Goal: Information Seeking & Learning: Learn about a topic

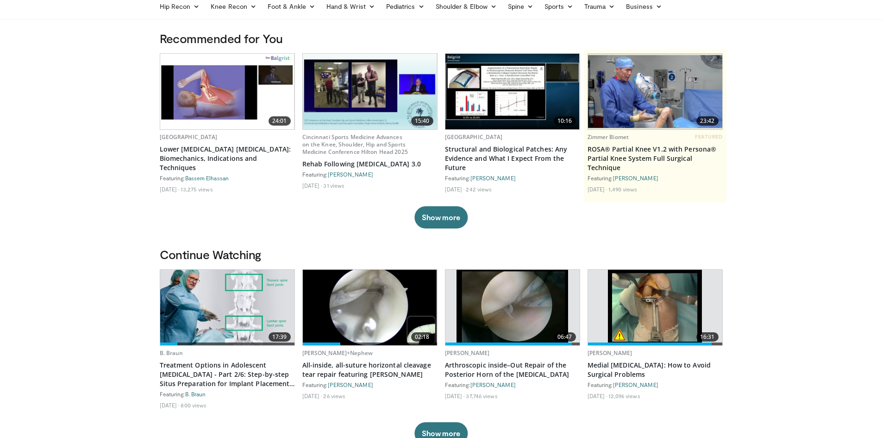
scroll to position [139, 0]
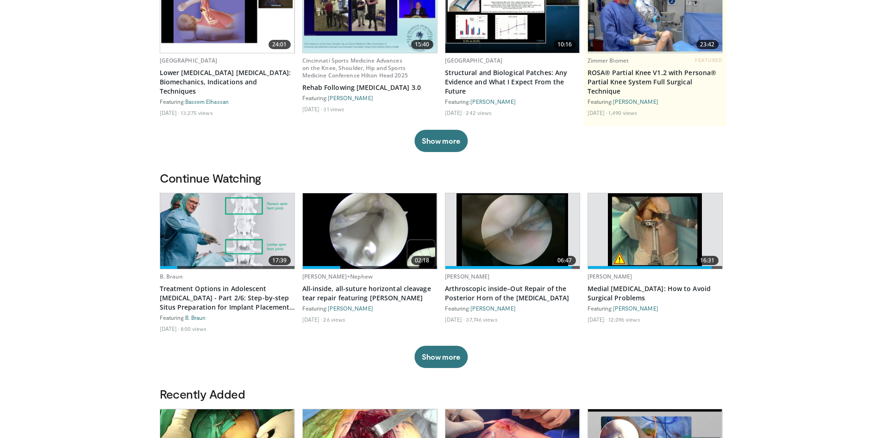
click at [215, 211] on img at bounding box center [227, 230] width 134 height 75
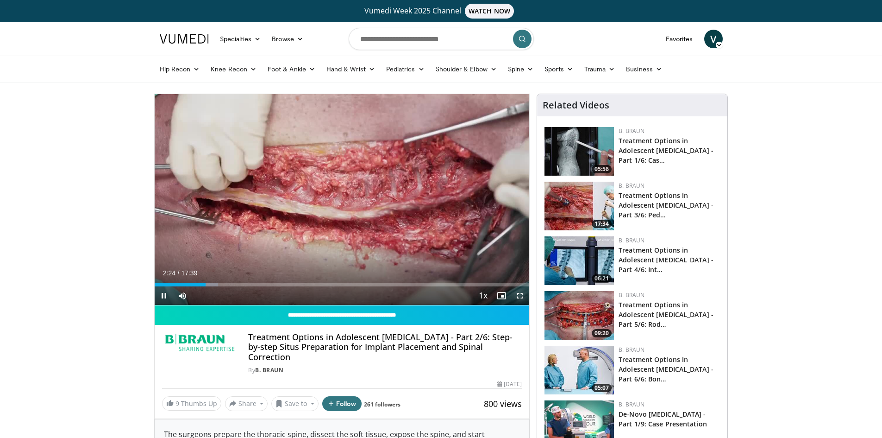
click at [518, 293] on span "Video Player" at bounding box center [520, 295] width 19 height 19
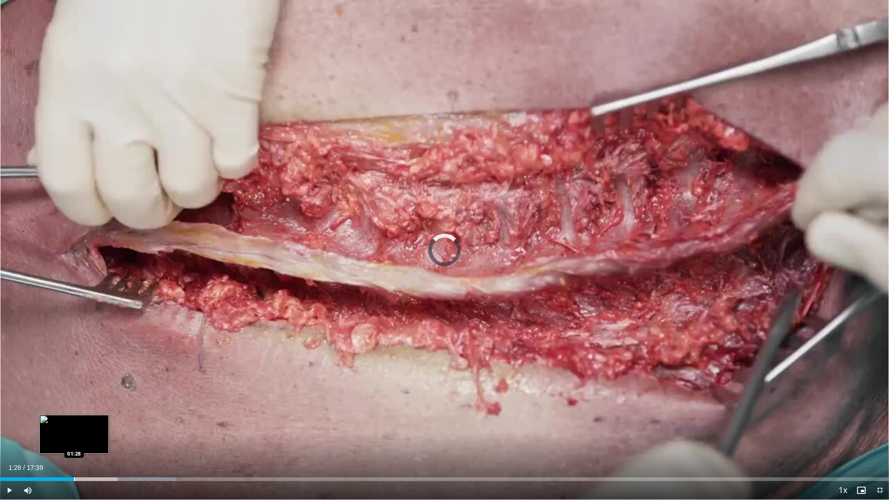
click at [74, 437] on div "Loaded : 19.82% 01:28 01:28" at bounding box center [444, 476] width 889 height 9
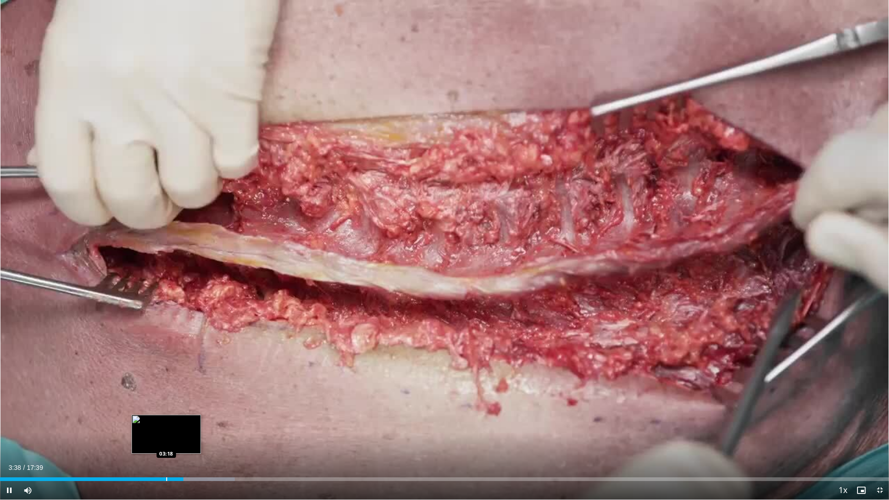
click at [166, 437] on div "Progress Bar" at bounding box center [166, 480] width 1 height 4
drag, startPoint x: 888, startPoint y: 500, endPoint x: 412, endPoint y: 240, distance: 542.4
click at [413, 240] on div "10 seconds Tap to unmute" at bounding box center [444, 250] width 889 height 500
drag, startPoint x: 412, startPoint y: 240, endPoint x: 399, endPoint y: 500, distance: 260.2
click at [400, 437] on video-js "**********" at bounding box center [444, 250] width 889 height 500
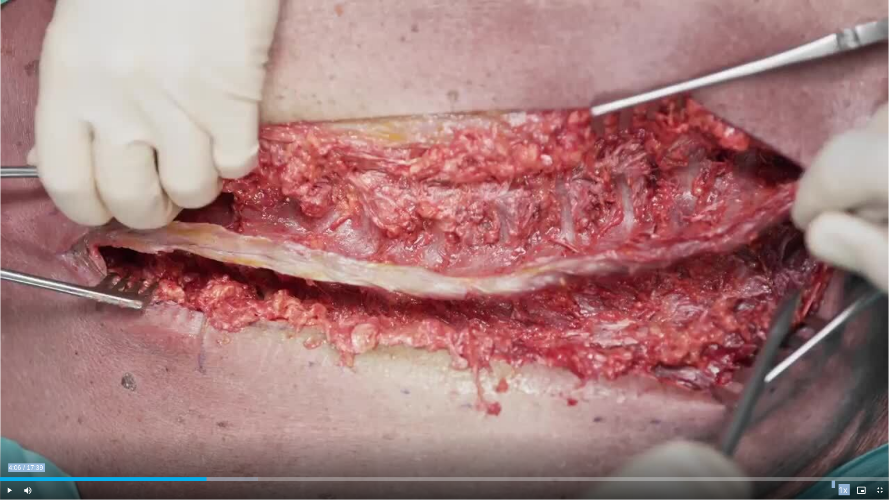
click at [399, 437] on div "Current Time 4:06 / Duration 17:39 Play Skip Backward Skip Forward Mute Loaded …" at bounding box center [444, 490] width 889 height 19
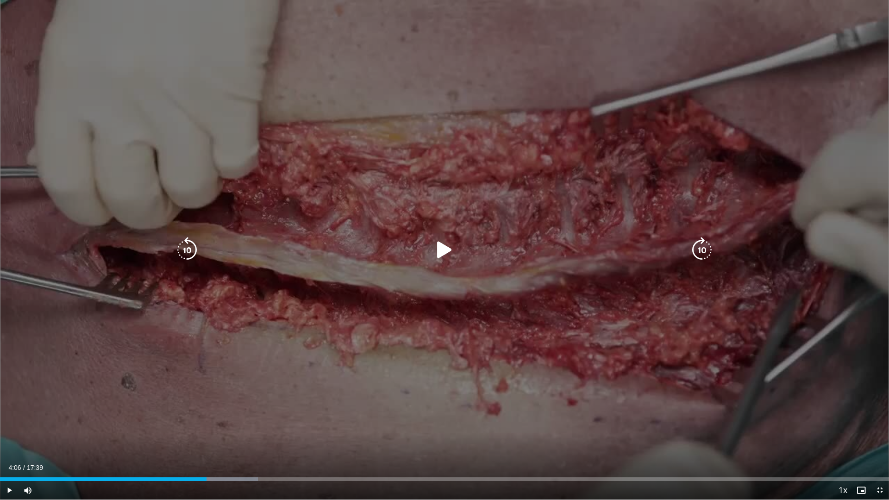
click at [447, 247] on icon "Video Player" at bounding box center [445, 250] width 26 height 26
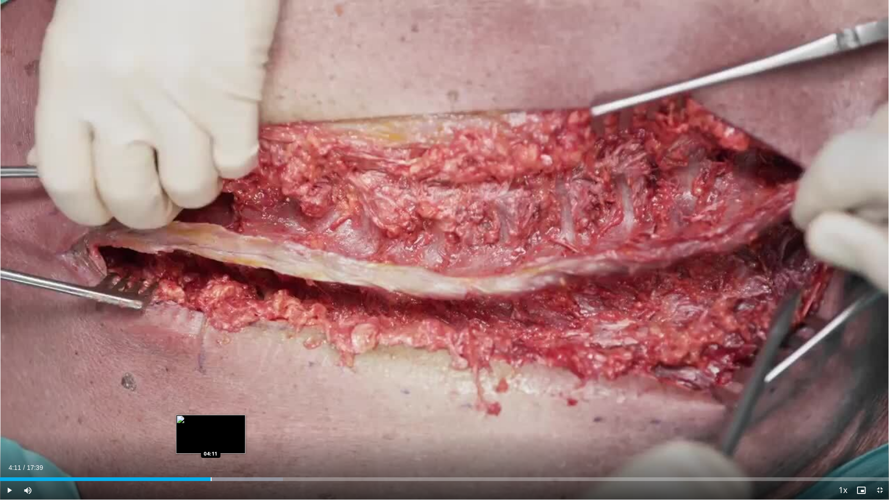
click at [211, 437] on div "Progress Bar" at bounding box center [211, 480] width 1 height 4
click at [199, 437] on div "Loaded : 0.00% 03:56 03:57" at bounding box center [444, 480] width 889 height 4
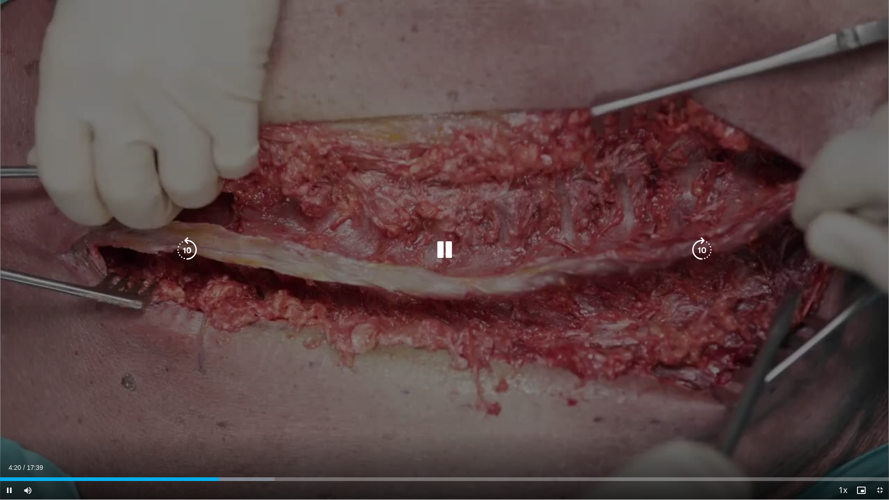
click at [447, 245] on icon "Video Player" at bounding box center [445, 250] width 26 height 26
click at [444, 247] on icon "Video Player" at bounding box center [445, 250] width 26 height 26
click at [522, 315] on div "10 seconds Tap to unmute" at bounding box center [444, 250] width 889 height 500
click at [444, 252] on icon "Video Player" at bounding box center [445, 250] width 26 height 26
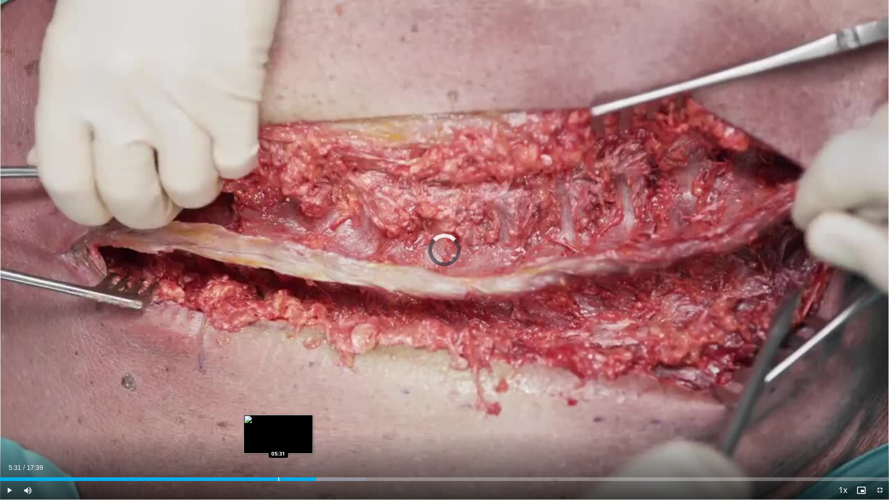
click at [278, 437] on div "Progress Bar" at bounding box center [278, 480] width 1 height 4
click at [280, 437] on div "Loaded : 38.69% 05:49 05:36" at bounding box center [444, 480] width 889 height 4
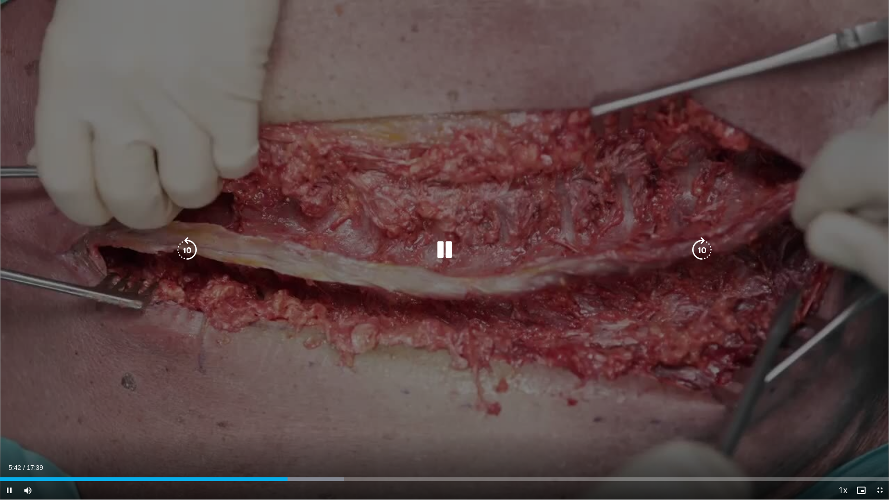
click at [793, 268] on div "10 seconds Tap to unmute" at bounding box center [444, 250] width 889 height 500
click at [878, 217] on div "10 seconds Tap to unmute" at bounding box center [444, 250] width 889 height 500
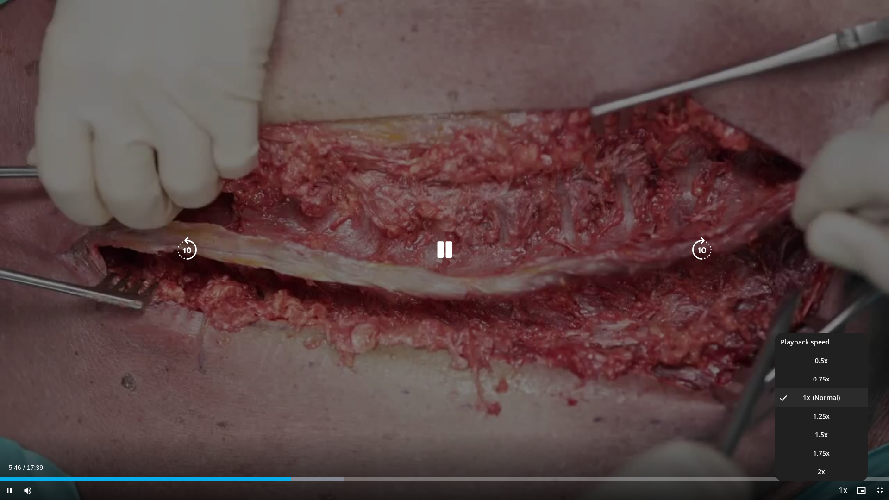
click at [838, 437] on span "Video Player" at bounding box center [843, 491] width 13 height 19
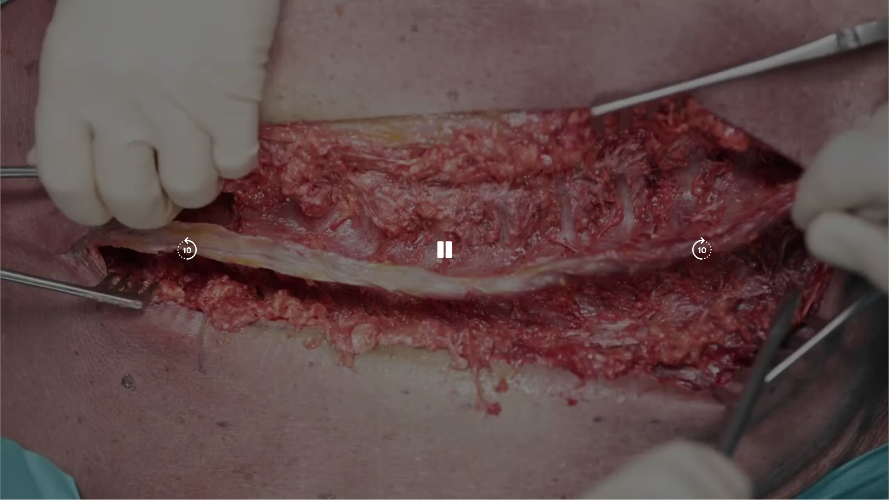
click at [838, 437] on video-js "**********" at bounding box center [444, 250] width 889 height 500
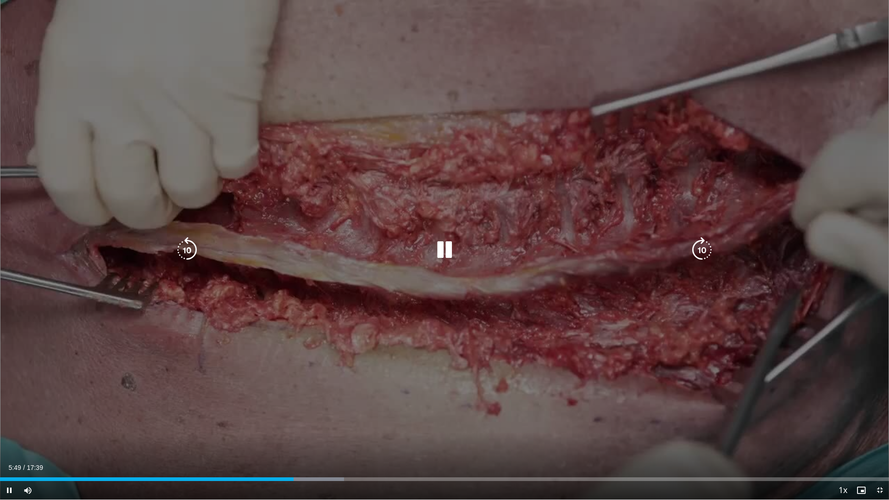
click at [889, 25] on div "10 seconds Tap to unmute" at bounding box center [444, 250] width 889 height 500
click at [436, 250] on icon "Video Player" at bounding box center [445, 250] width 26 height 26
click at [440, 245] on icon "Video Player" at bounding box center [445, 250] width 26 height 26
drag, startPoint x: 441, startPoint y: 253, endPoint x: 492, endPoint y: 297, distance: 67.0
click at [441, 254] on icon "Video Player" at bounding box center [445, 250] width 26 height 26
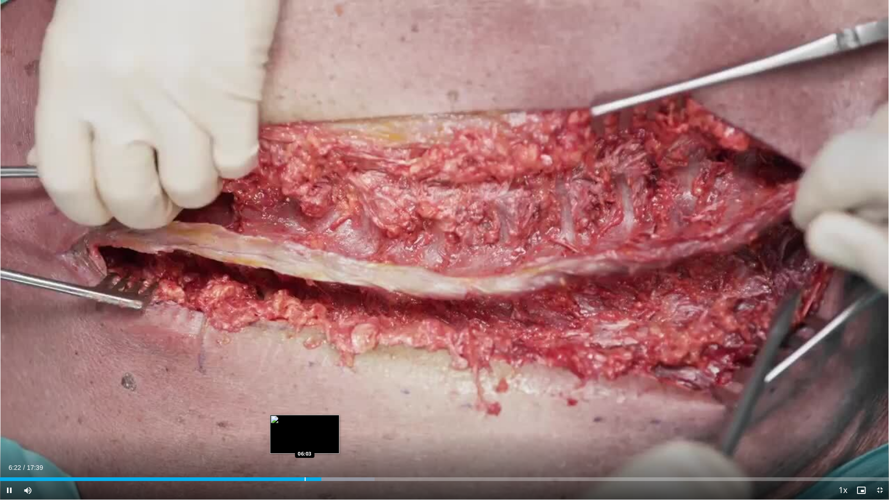
click at [304, 437] on div "06:22" at bounding box center [160, 480] width 321 height 4
click at [292, 437] on div "Loaded : 42.12% 06:13 05:48" at bounding box center [444, 476] width 889 height 9
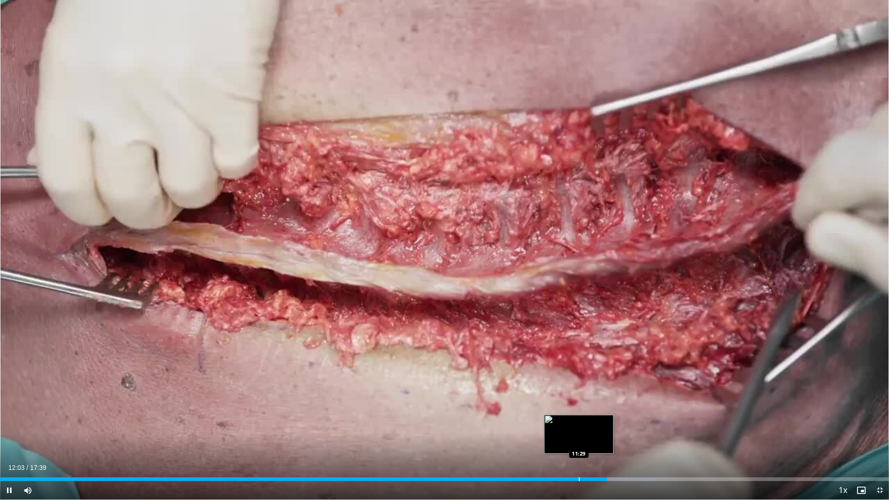
click at [579, 437] on div "Progress Bar" at bounding box center [579, 480] width 1 height 4
click at [546, 437] on div "Progress Bar" at bounding box center [546, 480] width 1 height 4
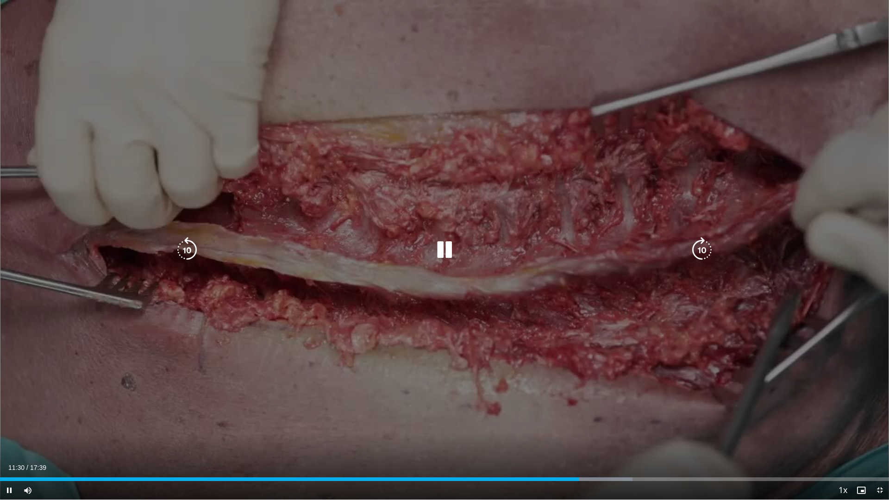
click at [446, 249] on icon "Video Player" at bounding box center [445, 250] width 26 height 26
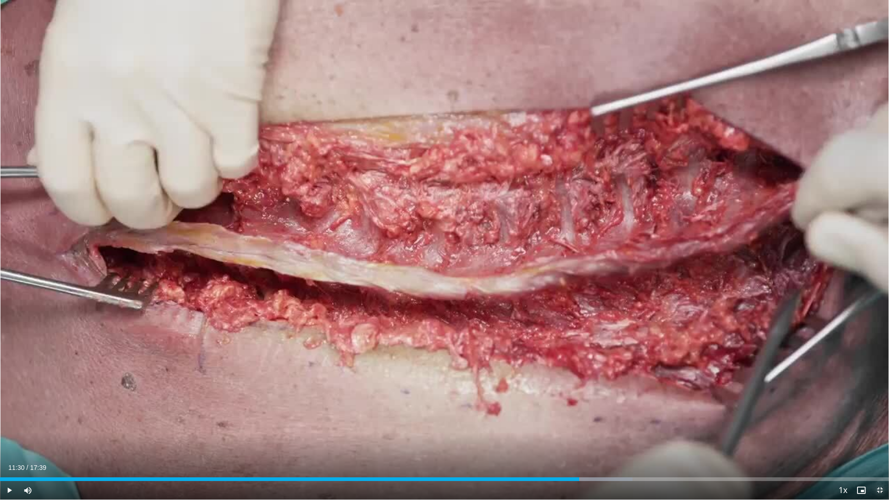
click at [882, 437] on span "Video Player" at bounding box center [880, 490] width 19 height 19
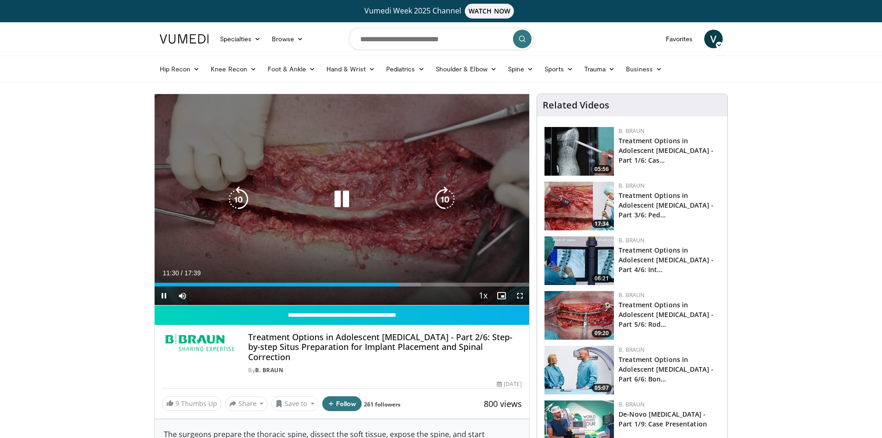
click at [331, 210] on icon "Video Player" at bounding box center [342, 199] width 26 height 26
click at [339, 197] on icon "Video Player" at bounding box center [342, 199] width 26 height 26
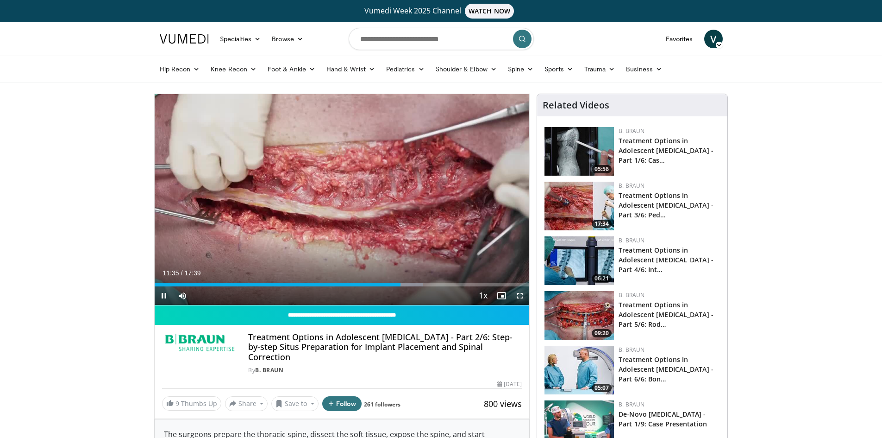
click at [523, 294] on span "Video Player" at bounding box center [520, 295] width 19 height 19
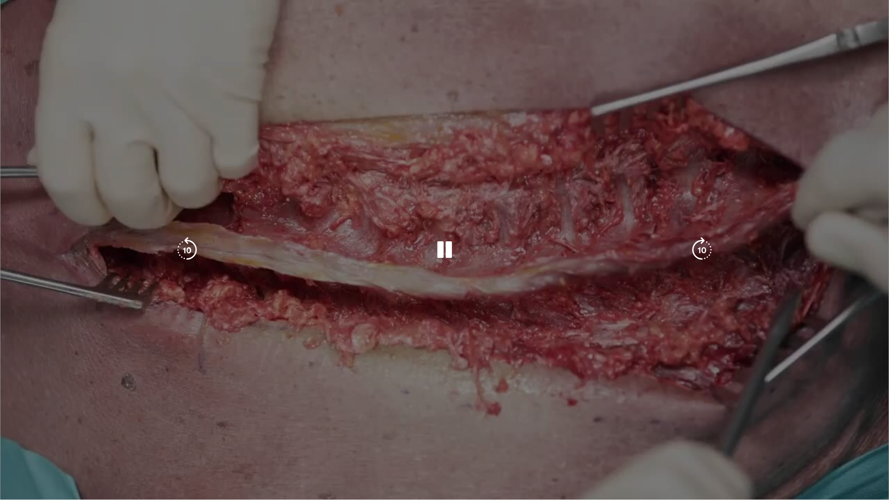
click at [601, 437] on div "10 seconds Tap to unmute" at bounding box center [444, 250] width 889 height 500
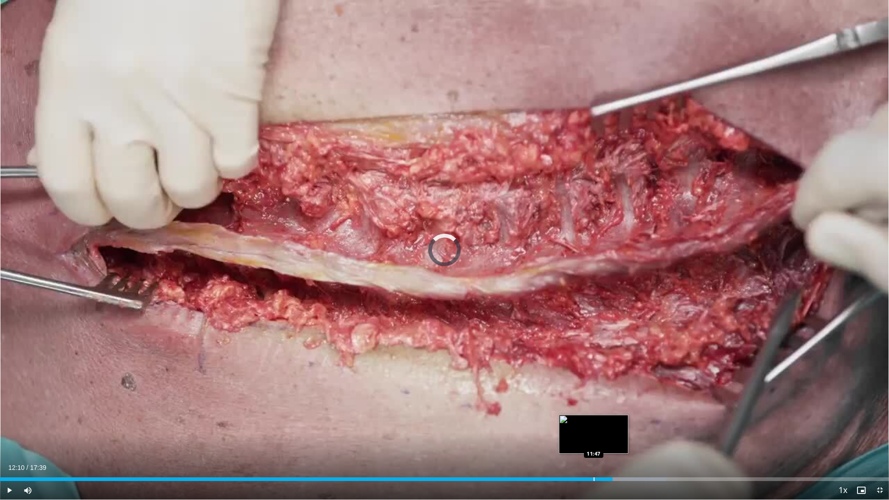
click at [594, 437] on div "Progress Bar" at bounding box center [594, 480] width 1 height 4
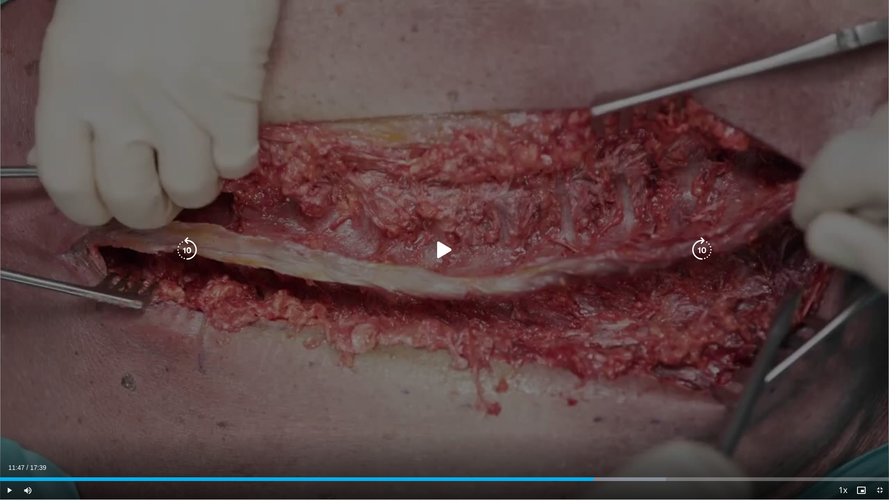
click at [441, 254] on icon "Video Player" at bounding box center [445, 250] width 26 height 26
click at [509, 261] on div "10 seconds Tap to unmute" at bounding box center [444, 250] width 889 height 500
click at [447, 246] on icon "Video Player" at bounding box center [445, 250] width 26 height 26
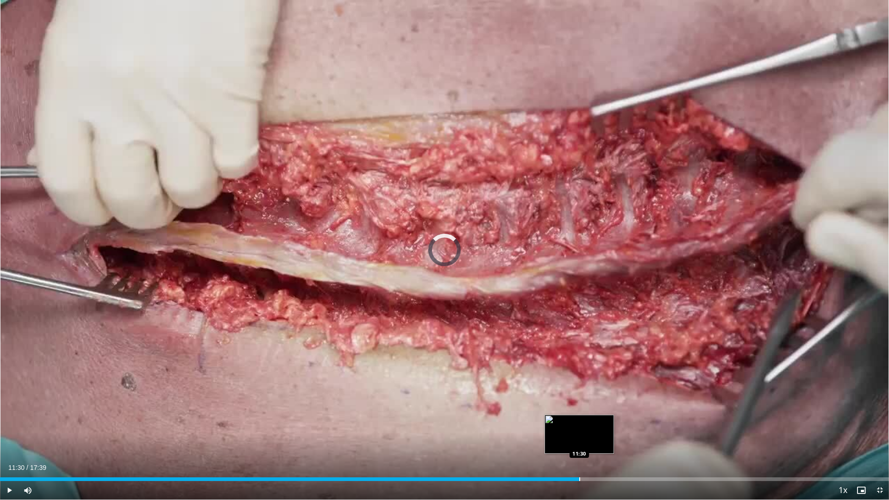
click at [579, 437] on div "Loaded : 0.00% 11:30 11:30" at bounding box center [444, 476] width 889 height 9
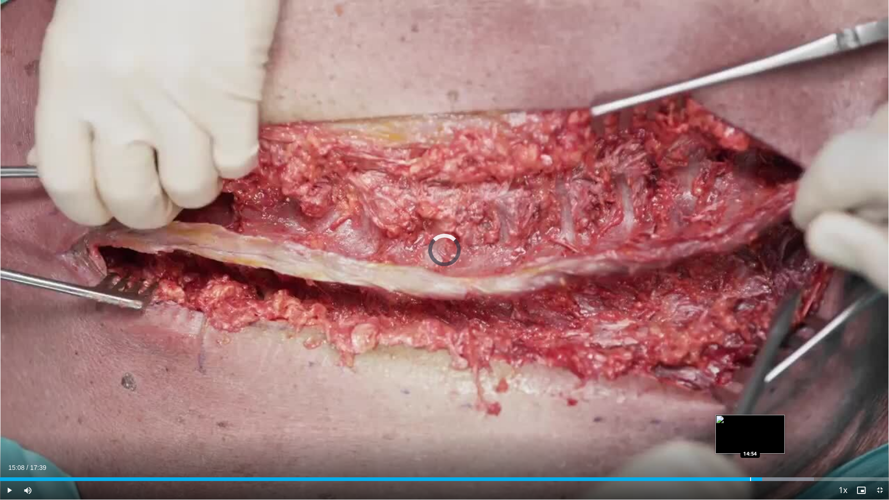
click at [750, 437] on div "Loaded : 91.54% 15:08 14:54" at bounding box center [444, 476] width 889 height 9
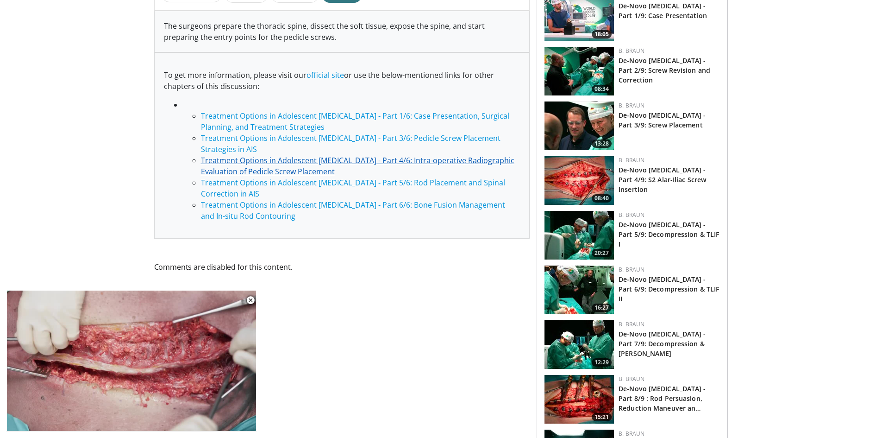
scroll to position [417, 0]
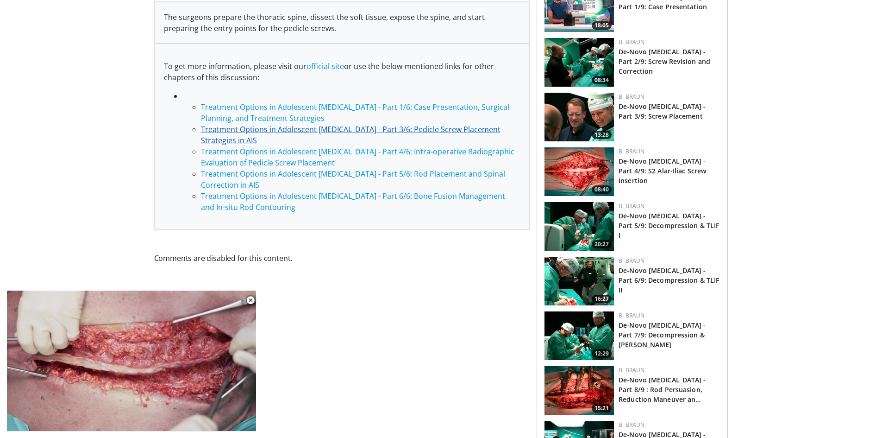
click at [364, 130] on link "Treatment Options in Adolescent [MEDICAL_DATA] - Part 3/6: Pedicle Screw Placem…" at bounding box center [351, 134] width 300 height 21
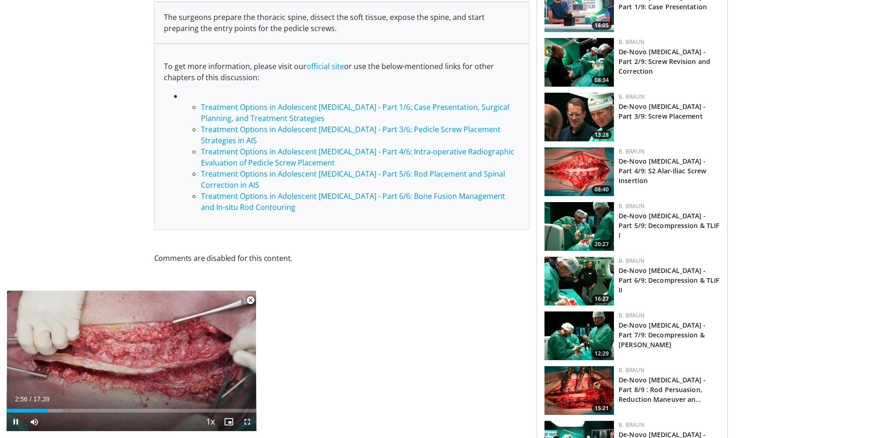
click at [250, 297] on span "Video Player" at bounding box center [250, 300] width 19 height 19
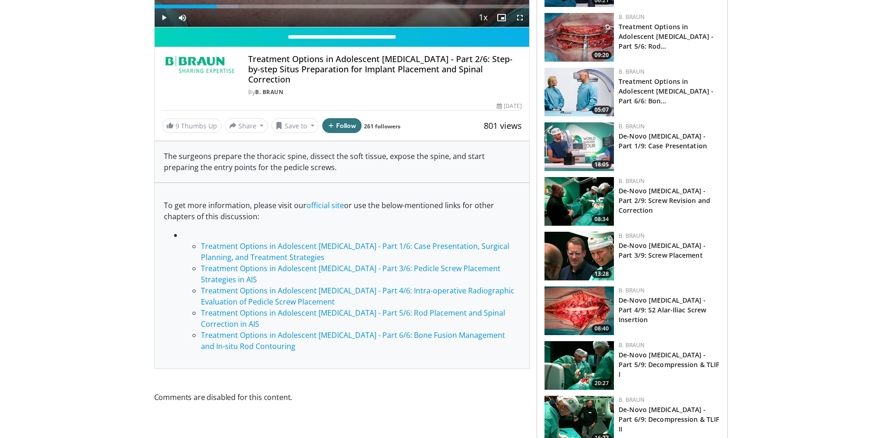
scroll to position [232, 0]
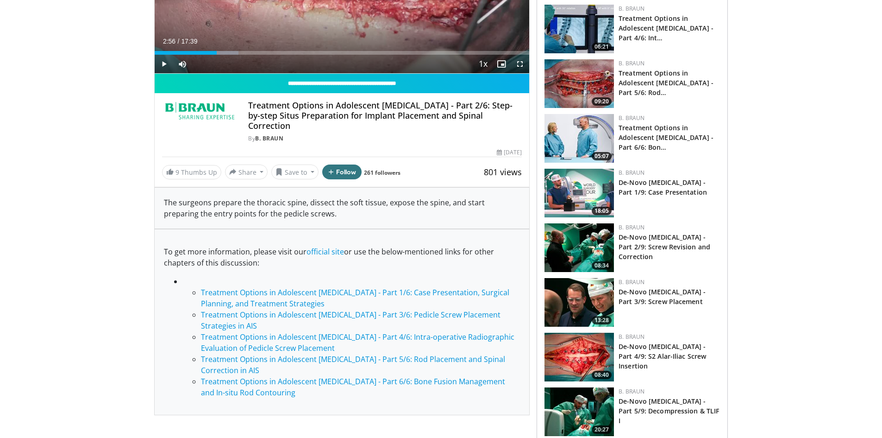
click at [356, 308] on ul "Treatment Options in Adolescent Idiopathic Scoliosis - Part 1/6: Case Presentat…" at bounding box center [351, 342] width 338 height 111
click at [280, 310] on link "Treatment Options in Adolescent [MEDICAL_DATA] - Part 3/6: Pedicle Screw Placem…" at bounding box center [351, 319] width 300 height 21
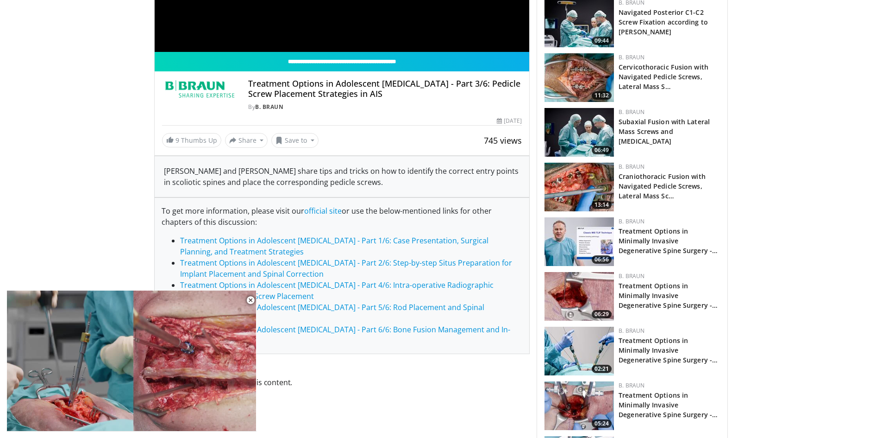
scroll to position [510, 0]
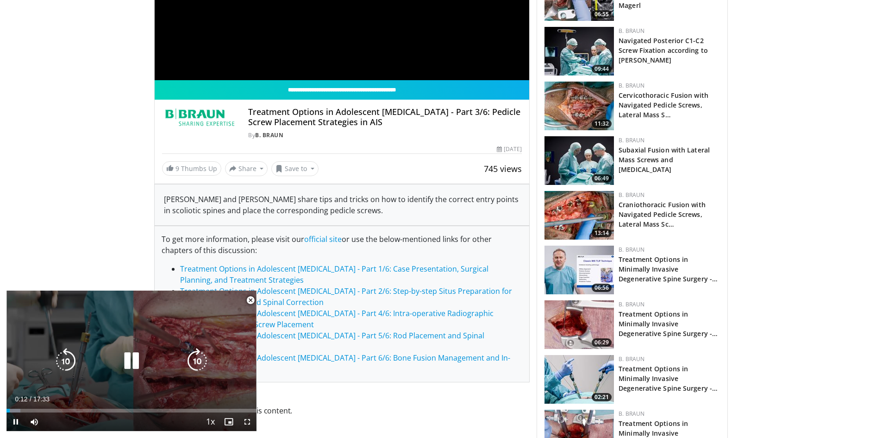
click at [129, 359] on icon "Video Player" at bounding box center [132, 361] width 26 height 26
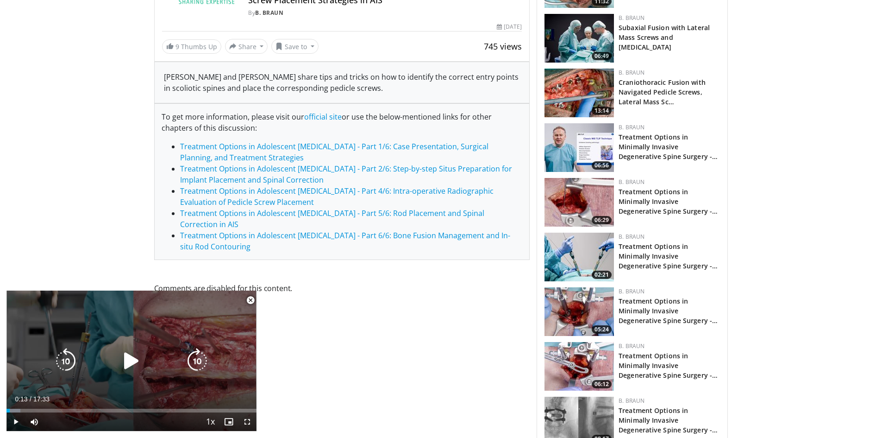
scroll to position [648, 0]
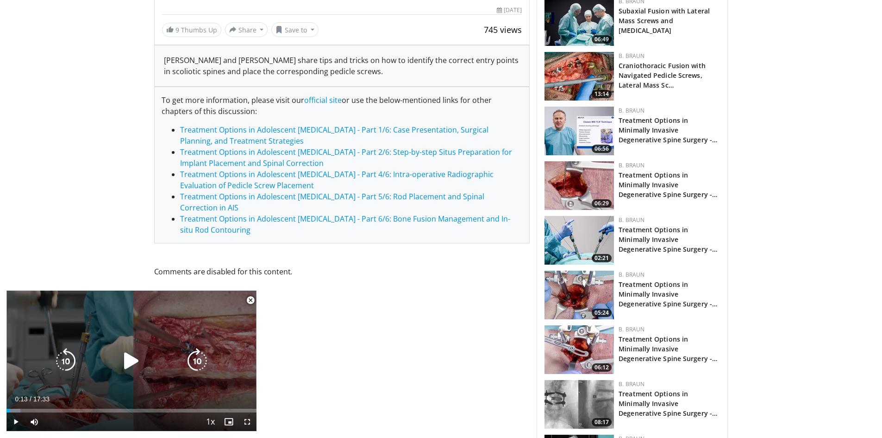
click at [138, 356] on icon "Video Player" at bounding box center [132, 361] width 26 height 26
click at [131, 363] on icon "Video Player" at bounding box center [132, 361] width 26 height 26
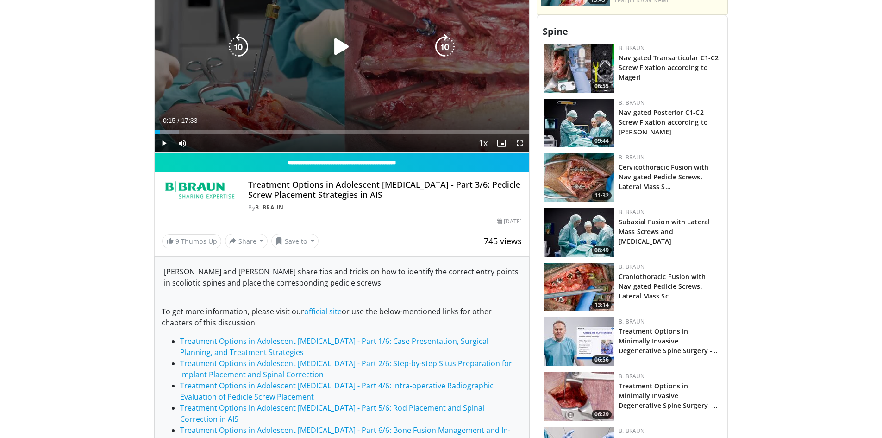
scroll to position [417, 0]
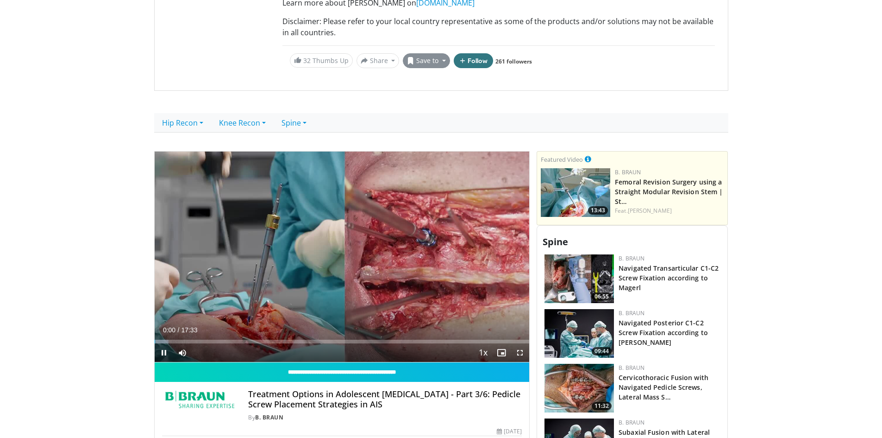
scroll to position [232, 0]
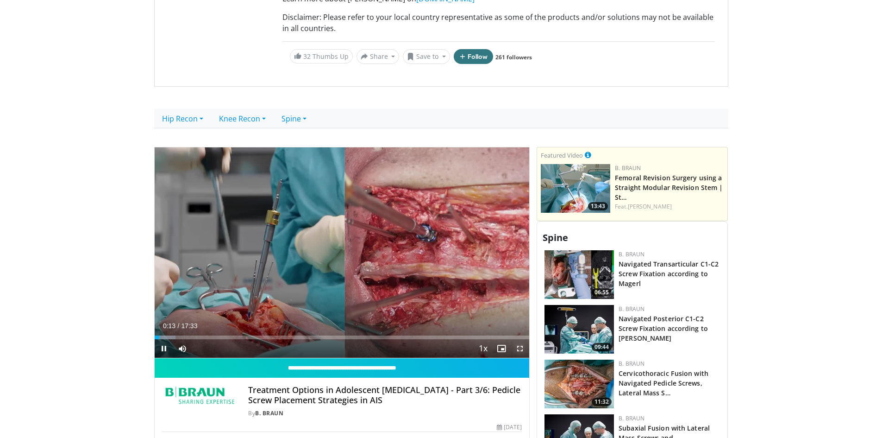
click at [518, 345] on span "Video Player" at bounding box center [520, 348] width 19 height 19
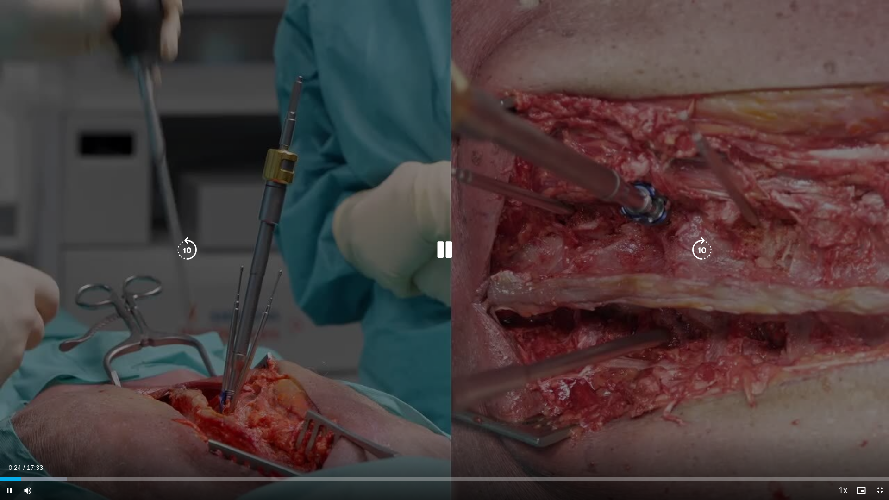
click at [444, 250] on icon "Video Player" at bounding box center [445, 250] width 26 height 26
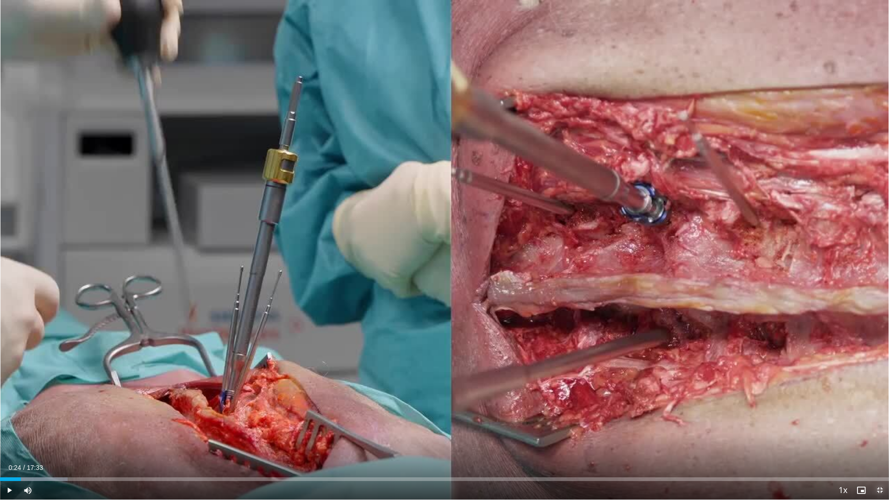
click at [881, 437] on span "Video Player" at bounding box center [880, 490] width 19 height 19
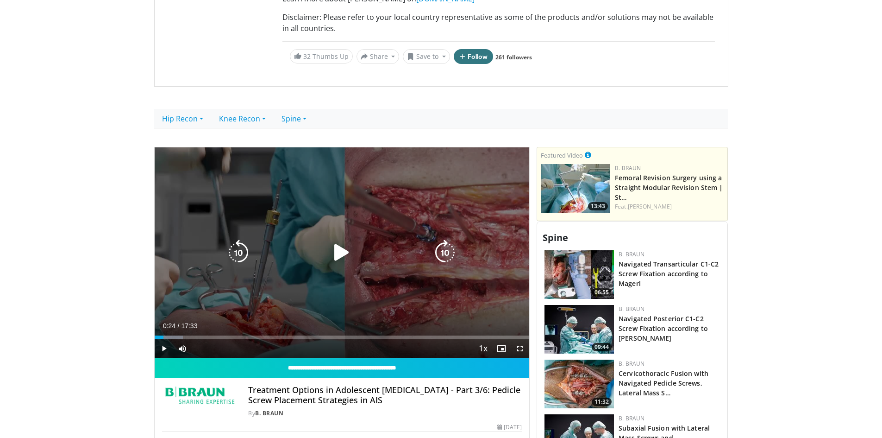
click at [341, 252] on icon "Video Player" at bounding box center [342, 252] width 26 height 26
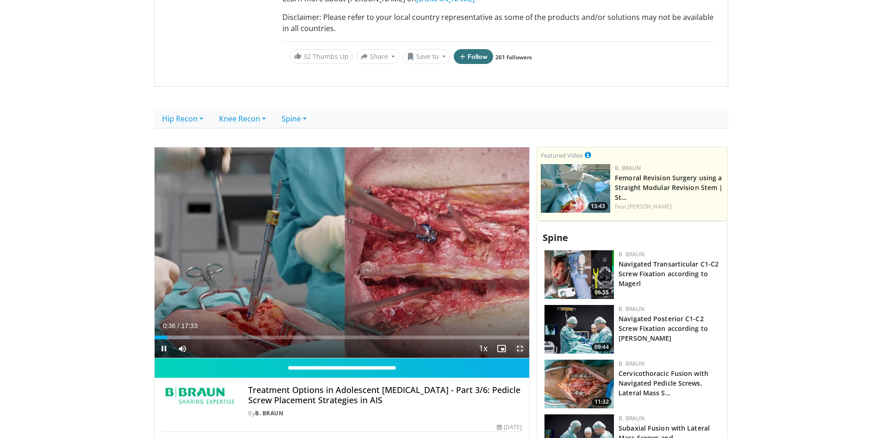
click at [522, 346] on span "Video Player" at bounding box center [520, 348] width 19 height 19
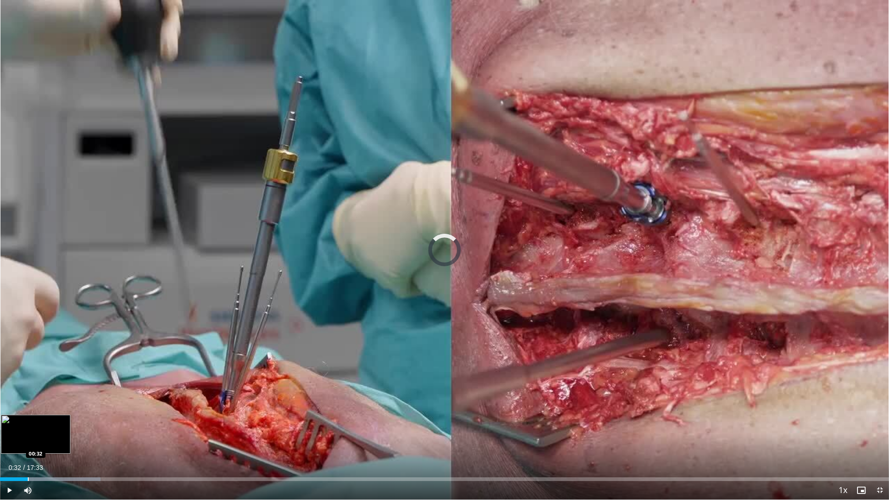
click at [28, 437] on div "Progress Bar" at bounding box center [28, 480] width 1 height 4
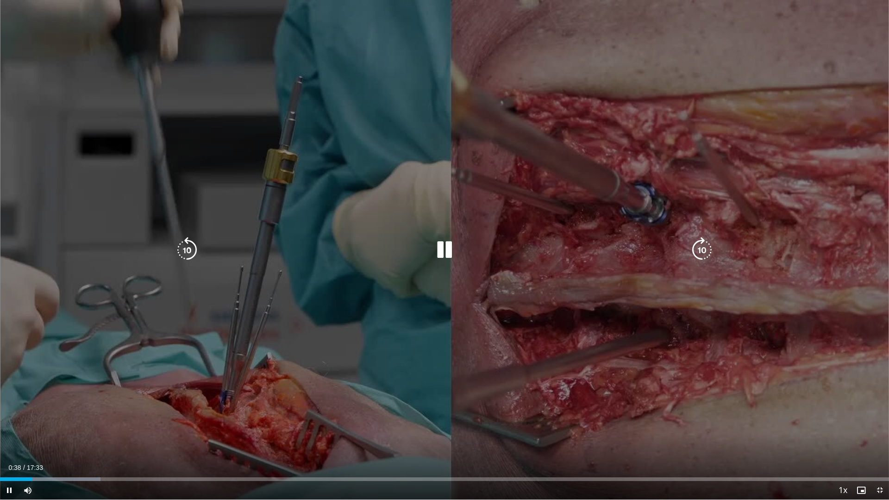
click at [443, 251] on icon "Video Player" at bounding box center [445, 250] width 26 height 26
click at [444, 248] on icon "Video Player" at bounding box center [445, 250] width 26 height 26
click at [451, 270] on div "10 seconds Tap to unmute" at bounding box center [444, 250] width 889 height 500
click at [447, 247] on icon "Video Player" at bounding box center [445, 250] width 26 height 26
click at [497, 331] on div "10 seconds Tap to unmute" at bounding box center [444, 250] width 889 height 500
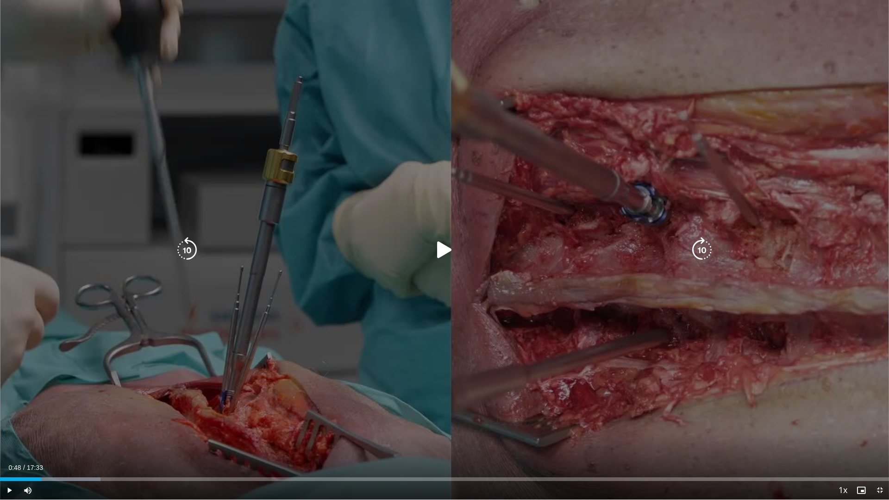
click at [435, 254] on icon "Video Player" at bounding box center [445, 250] width 26 height 26
click at [435, 251] on icon "Video Player" at bounding box center [445, 250] width 26 height 26
click at [443, 251] on icon "Video Player" at bounding box center [445, 250] width 26 height 26
click at [448, 245] on icon "Video Player" at bounding box center [445, 250] width 26 height 26
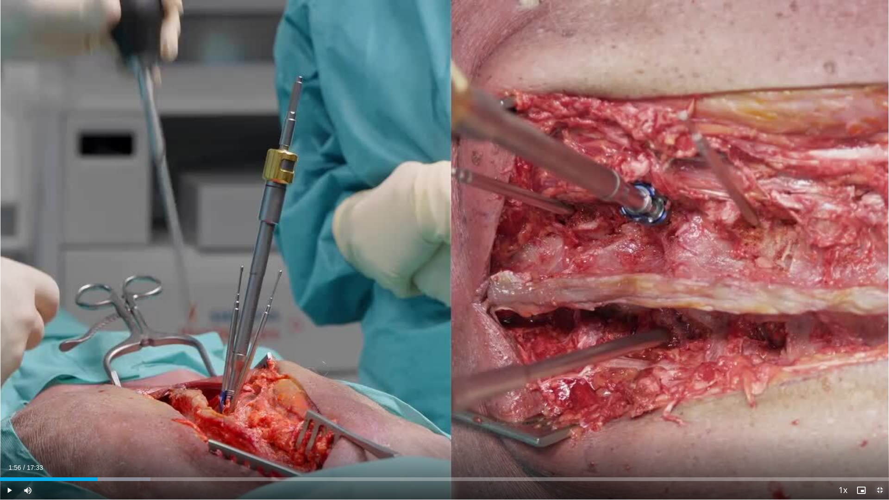
click at [876, 437] on span "Video Player" at bounding box center [880, 490] width 19 height 19
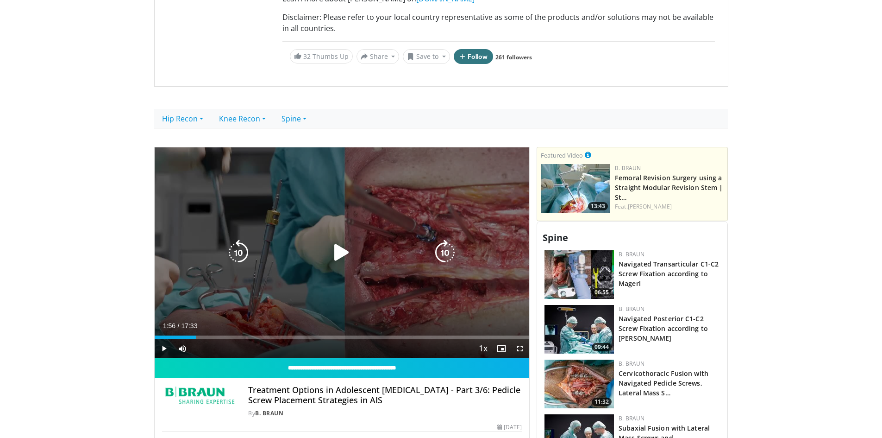
click at [342, 249] on icon "Video Player" at bounding box center [342, 252] width 26 height 26
click at [346, 253] on icon "Video Player" at bounding box center [342, 252] width 26 height 26
click at [338, 254] on icon "Video Player" at bounding box center [342, 252] width 26 height 26
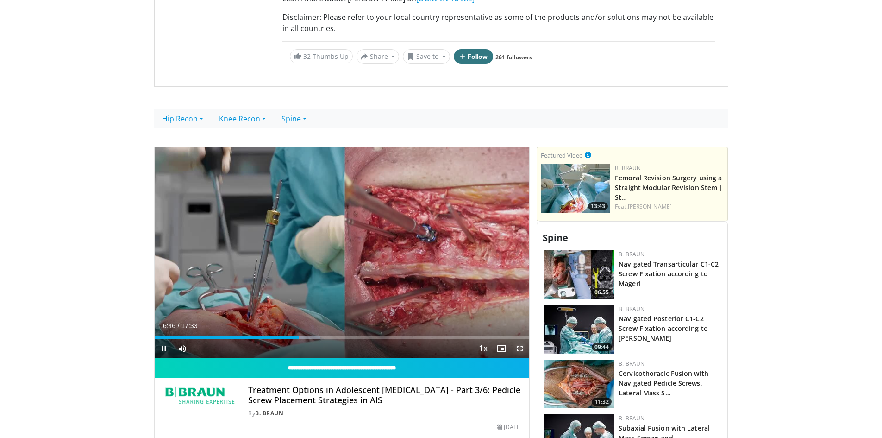
click at [520, 344] on span "Video Player" at bounding box center [520, 348] width 19 height 19
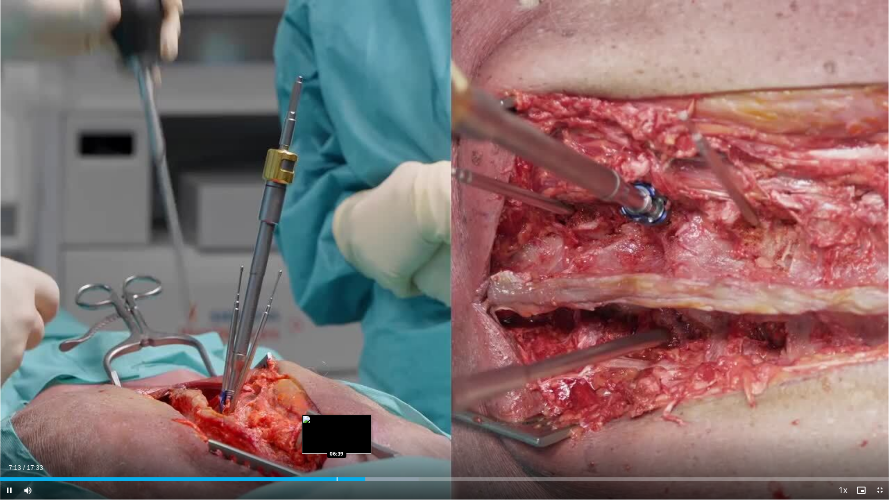
click at [337, 437] on div "Loaded : 47.06% 07:13 06:39" at bounding box center [444, 476] width 889 height 9
click at [882, 437] on span "Video Player" at bounding box center [880, 490] width 19 height 19
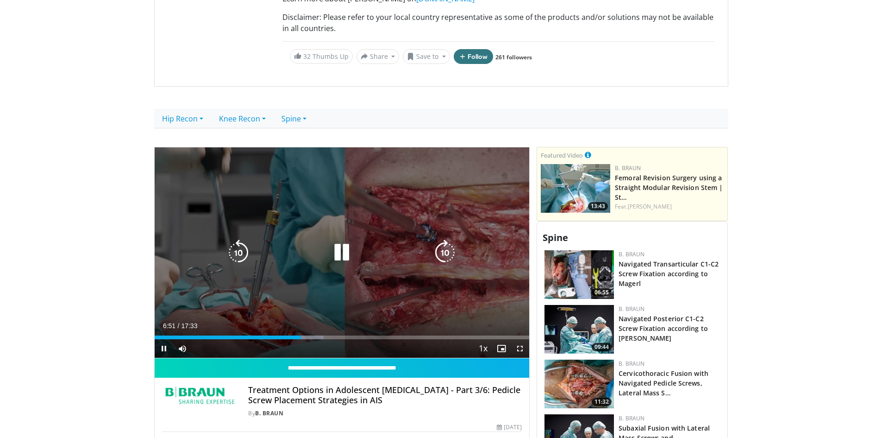
click at [336, 252] on icon "Video Player" at bounding box center [342, 252] width 26 height 26
click at [339, 249] on icon "Video Player" at bounding box center [342, 252] width 26 height 26
click at [339, 248] on icon "Video Player" at bounding box center [342, 252] width 26 height 26
click at [342, 250] on icon "Video Player" at bounding box center [342, 252] width 26 height 26
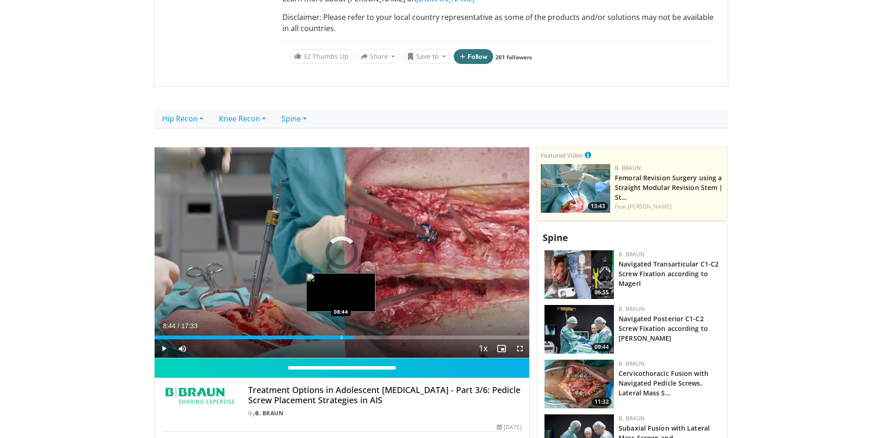
click at [341, 337] on div "Progress Bar" at bounding box center [341, 337] width 1 height 4
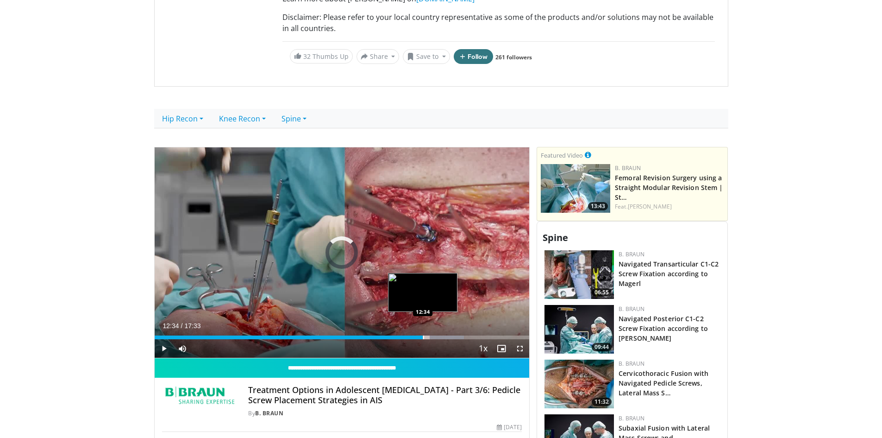
click at [423, 336] on div "Progress Bar" at bounding box center [423, 337] width 1 height 4
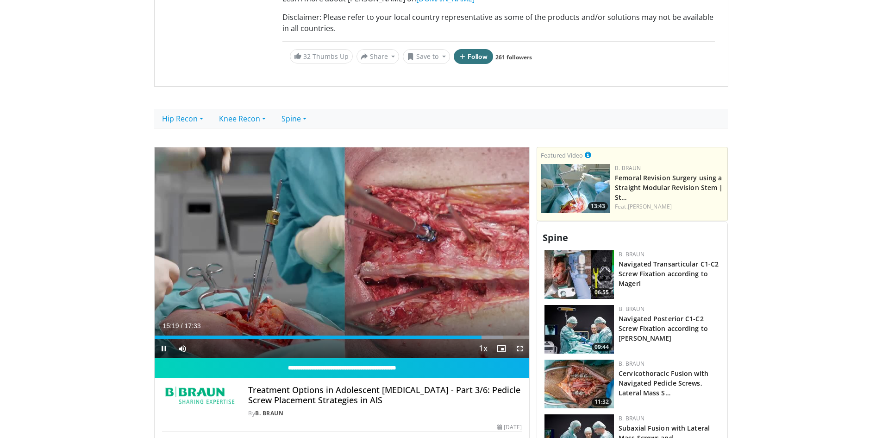
click at [522, 349] on span "Video Player" at bounding box center [520, 348] width 19 height 19
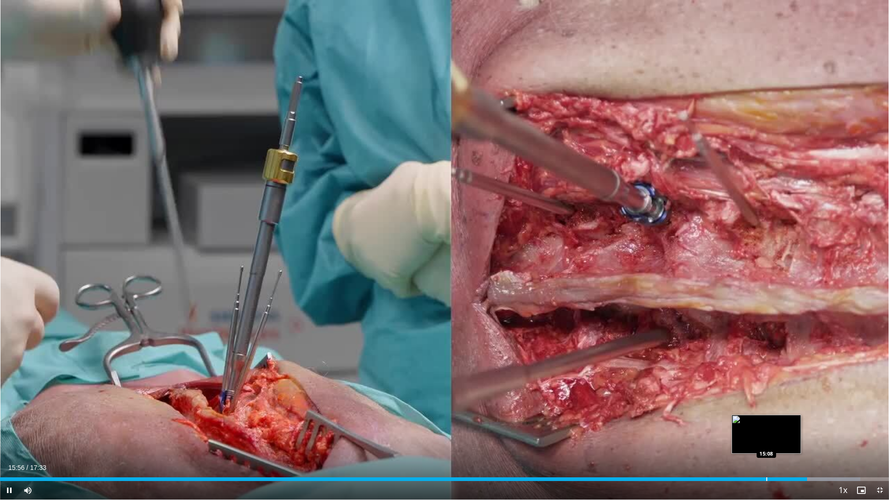
click at [767, 437] on div "Progress Bar" at bounding box center [767, 480] width 1 height 4
click at [881, 437] on span "Video Player" at bounding box center [880, 490] width 19 height 19
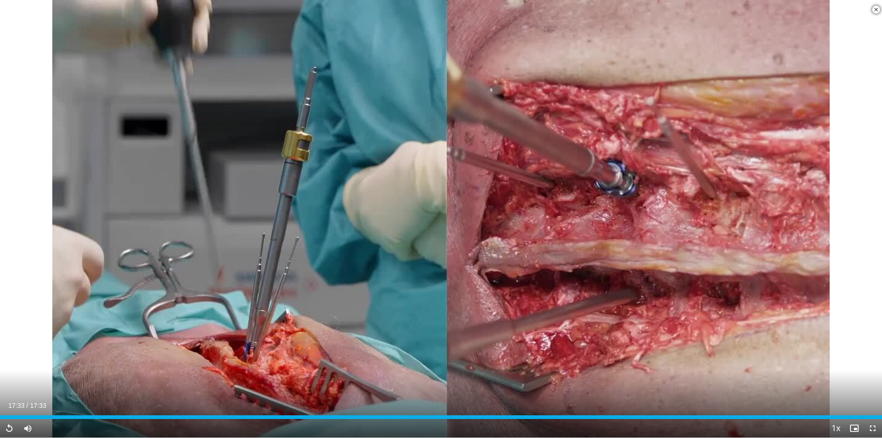
scroll to position [695, 0]
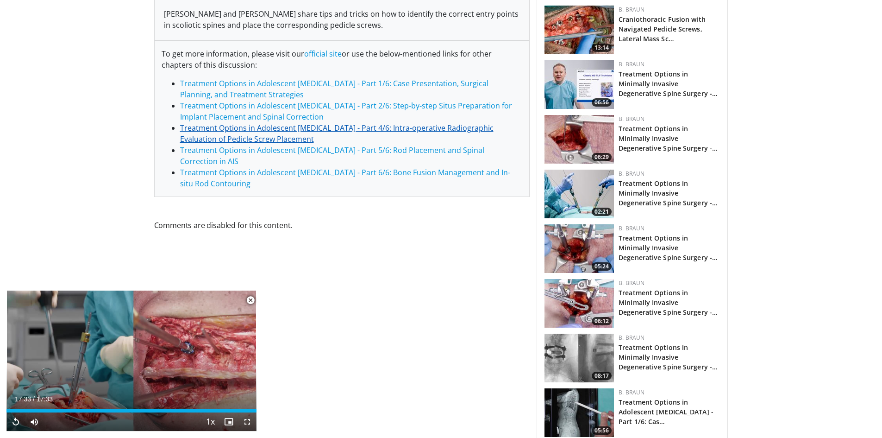
click at [350, 128] on link "Treatment Options in Adolescent [MEDICAL_DATA] - Part 4/6: Intra-operative Radi…" at bounding box center [337, 133] width 314 height 21
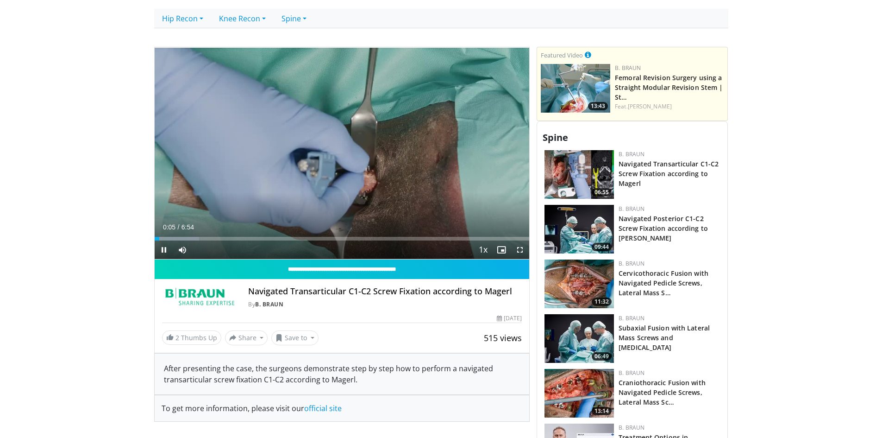
scroll to position [324, 0]
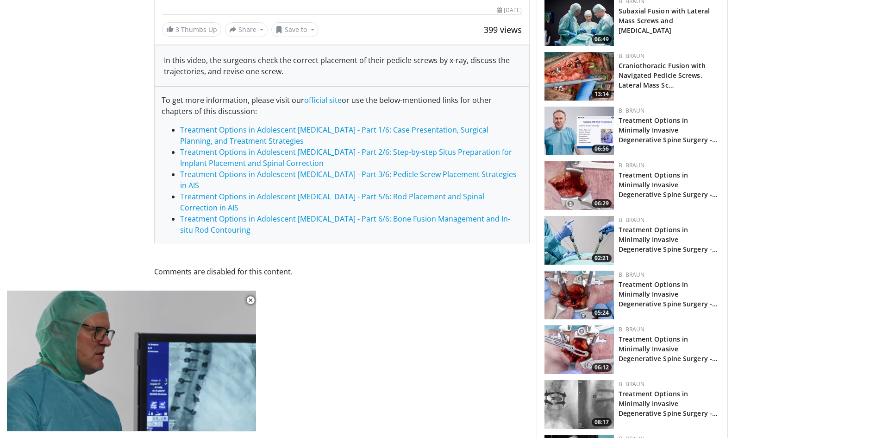
scroll to position [741, 0]
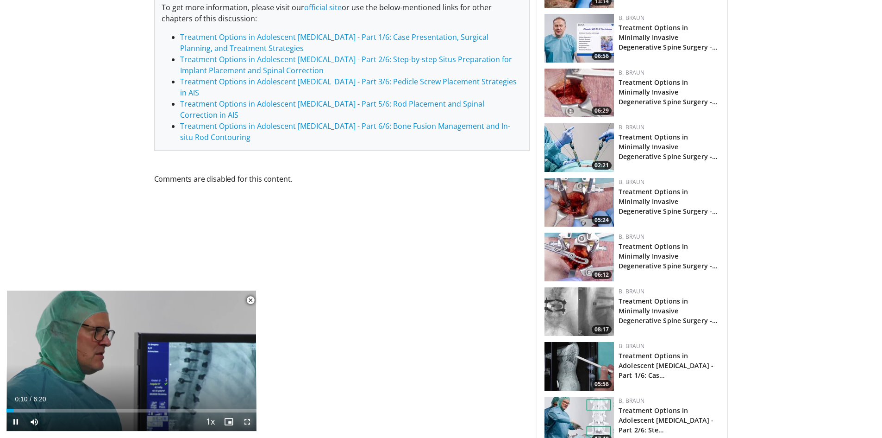
click at [248, 419] on span "Video Player" at bounding box center [247, 421] width 19 height 19
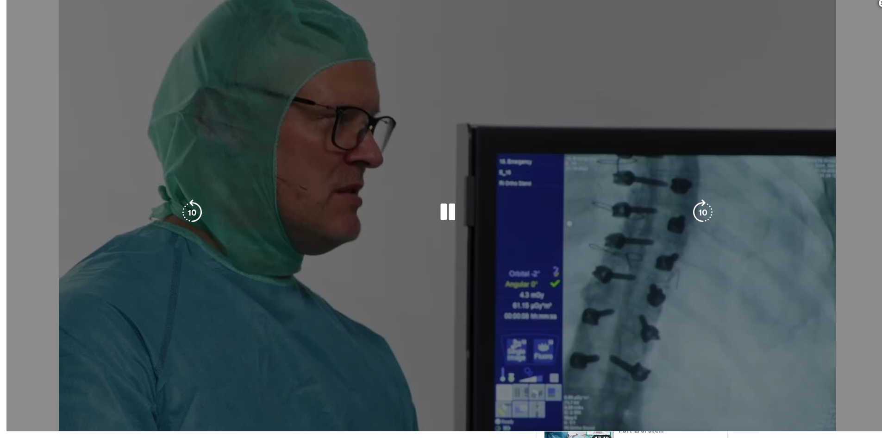
scroll to position [530, 0]
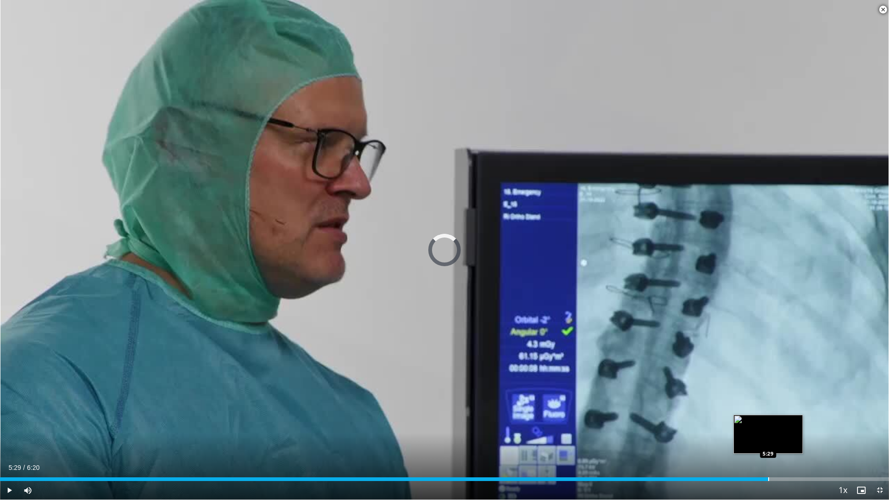
click at [768, 437] on div "Loaded : 0.00% 5:29 5:29" at bounding box center [444, 476] width 889 height 9
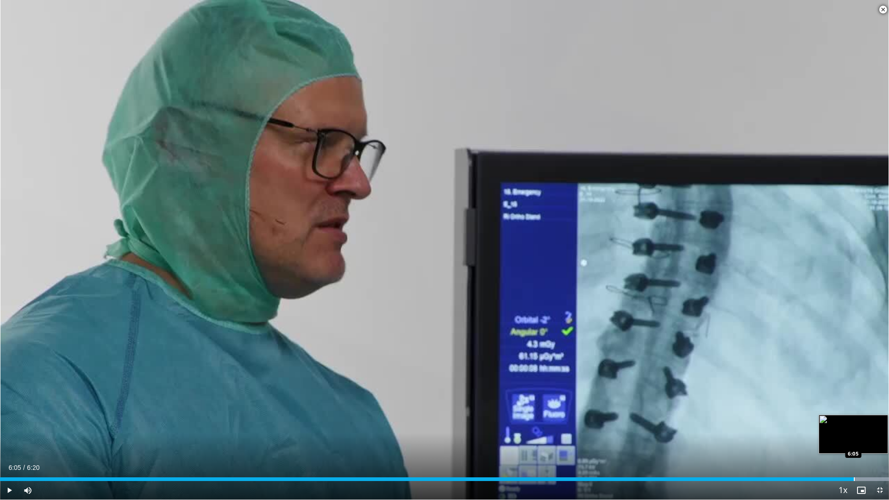
click at [854, 437] on div "Loaded : 100.00% 6:05 6:05" at bounding box center [444, 476] width 889 height 9
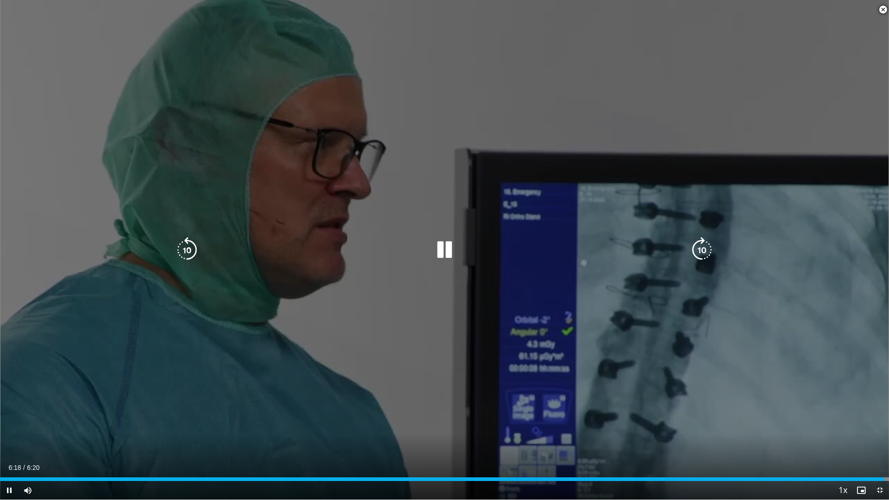
click at [445, 252] on icon "Video Player" at bounding box center [445, 250] width 26 height 26
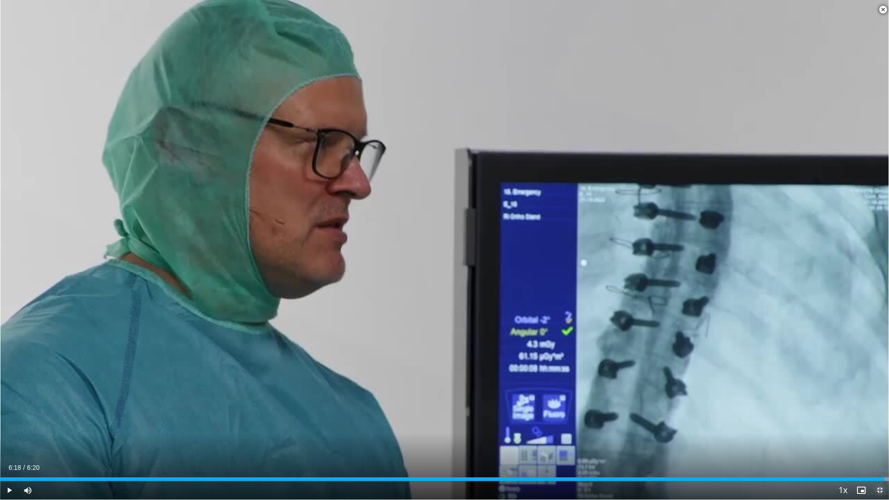
click at [881, 437] on span "Video Player" at bounding box center [880, 490] width 19 height 19
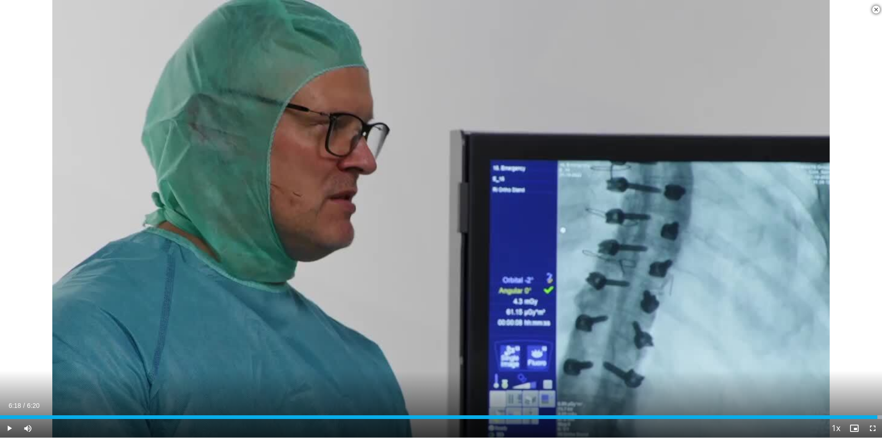
scroll to position [2336, 0]
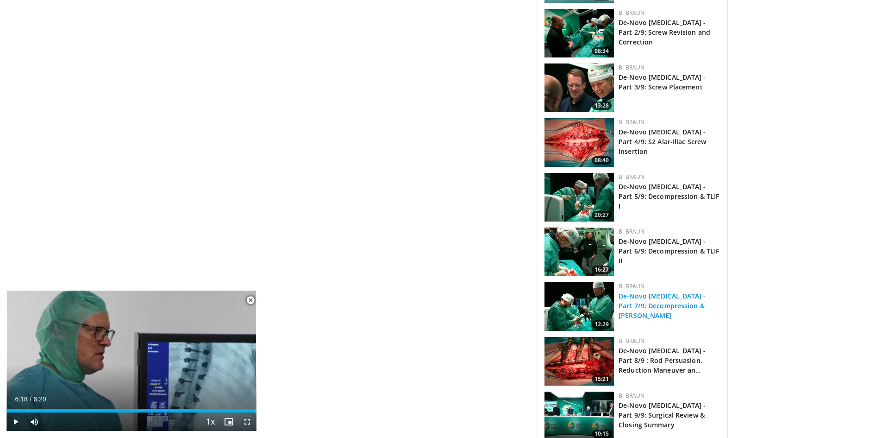
click at [653, 291] on link "De-Novo [MEDICAL_DATA] - Part 7/9: Decompression & [PERSON_NAME]" at bounding box center [662, 305] width 87 height 28
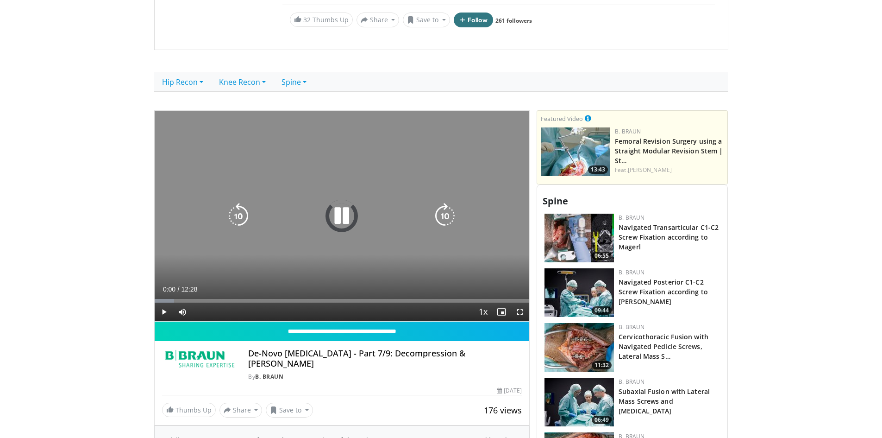
scroll to position [278, 0]
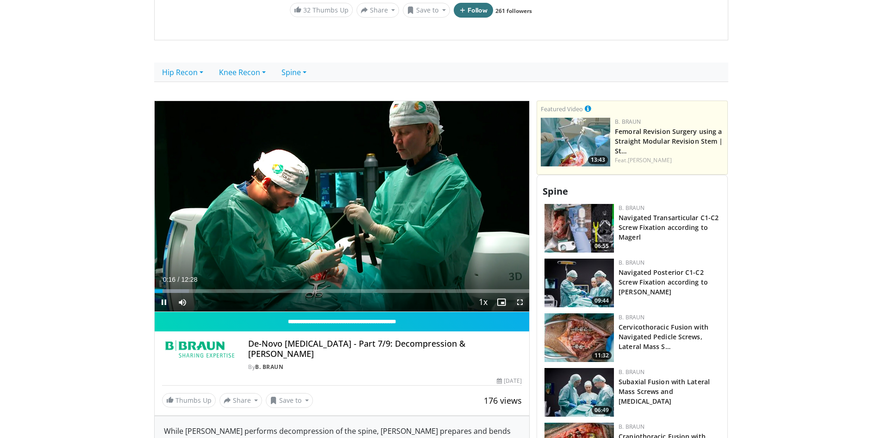
click at [518, 302] on span "Video Player" at bounding box center [520, 302] width 19 height 19
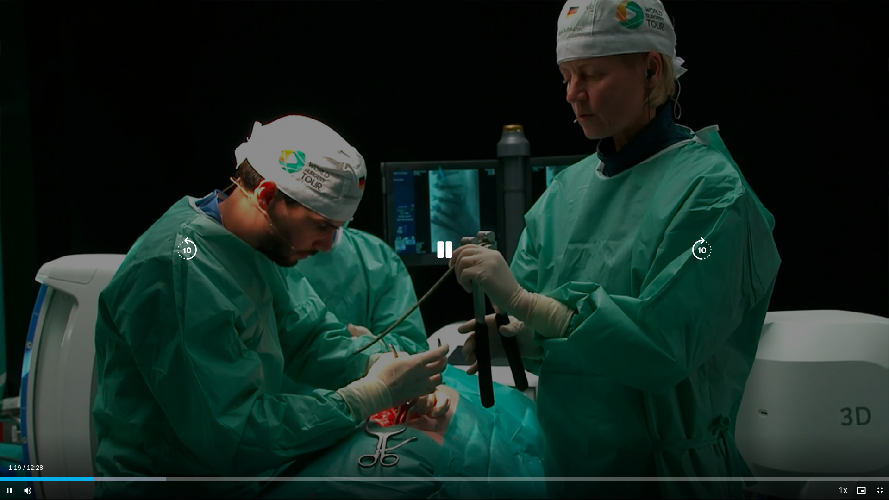
click at [696, 252] on icon "Video Player" at bounding box center [702, 250] width 26 height 26
click at [709, 256] on icon "Video Player" at bounding box center [702, 250] width 26 height 26
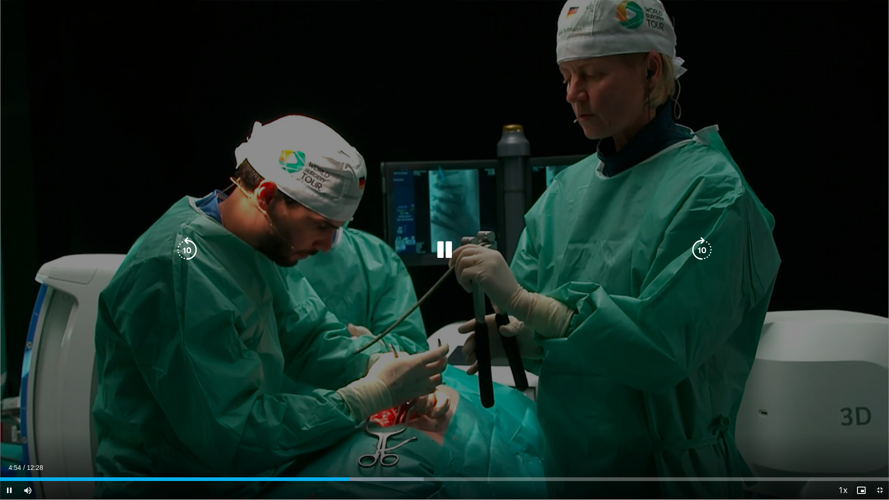
click at [740, 88] on div "20 seconds Tap to unmute" at bounding box center [444, 250] width 889 height 500
click at [443, 248] on icon "Video Player" at bounding box center [445, 250] width 26 height 26
click at [704, 246] on icon "Video Player" at bounding box center [702, 250] width 26 height 26
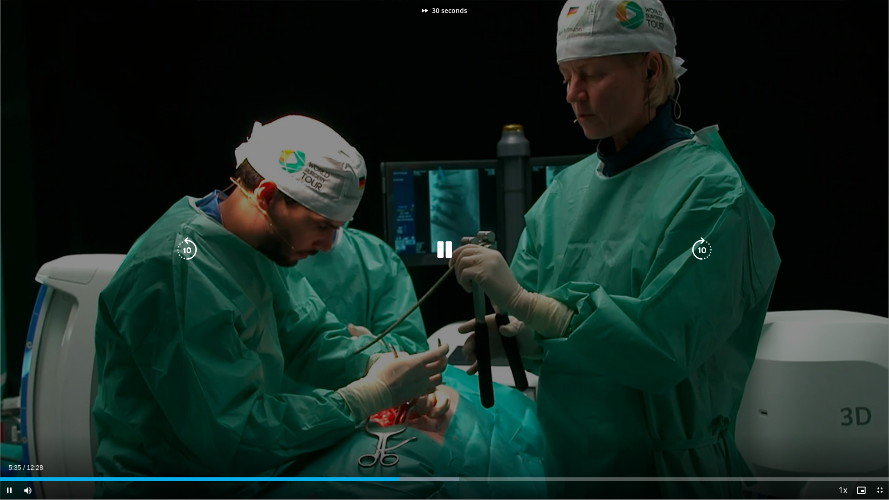
click at [704, 246] on icon "Video Player" at bounding box center [702, 250] width 26 height 26
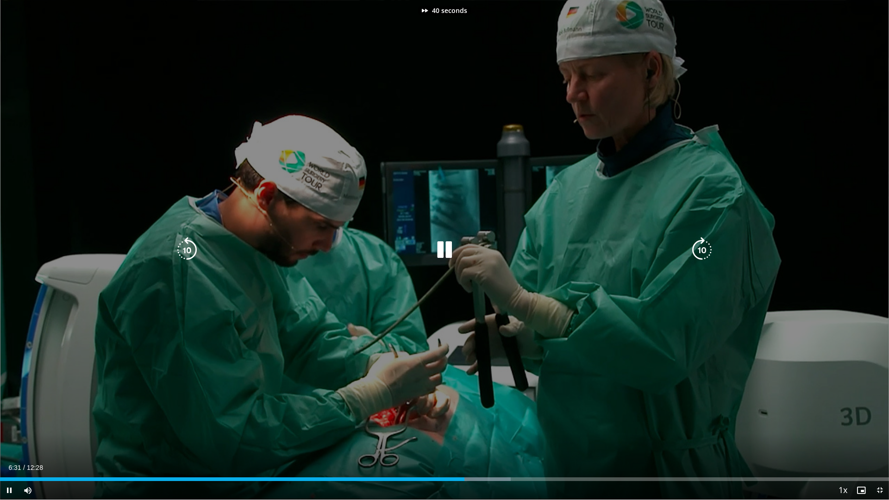
click at [704, 245] on icon "Video Player" at bounding box center [702, 250] width 26 height 26
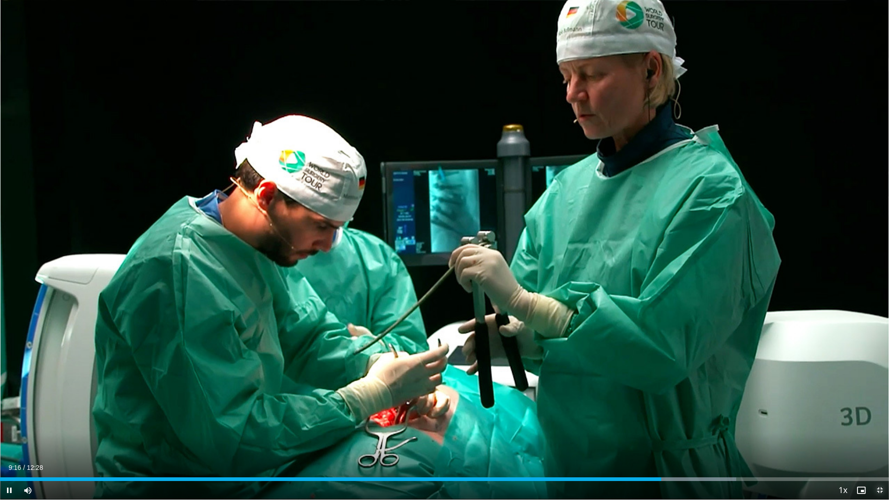
click at [881, 437] on span "Video Player" at bounding box center [880, 490] width 19 height 19
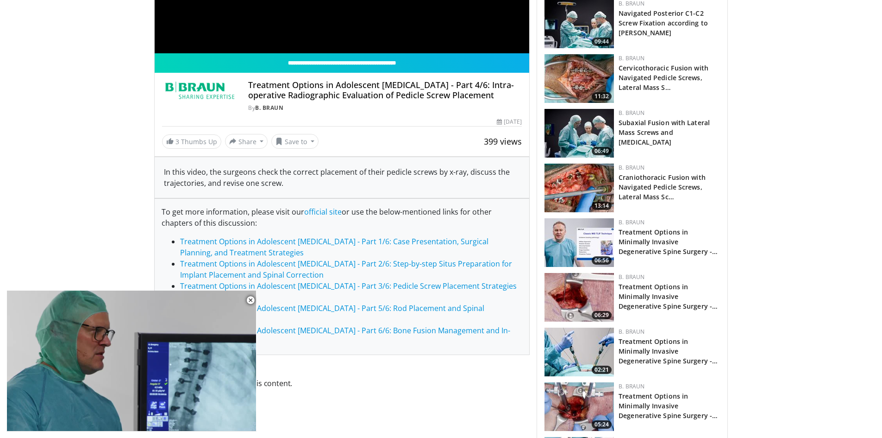
scroll to position [623, 0]
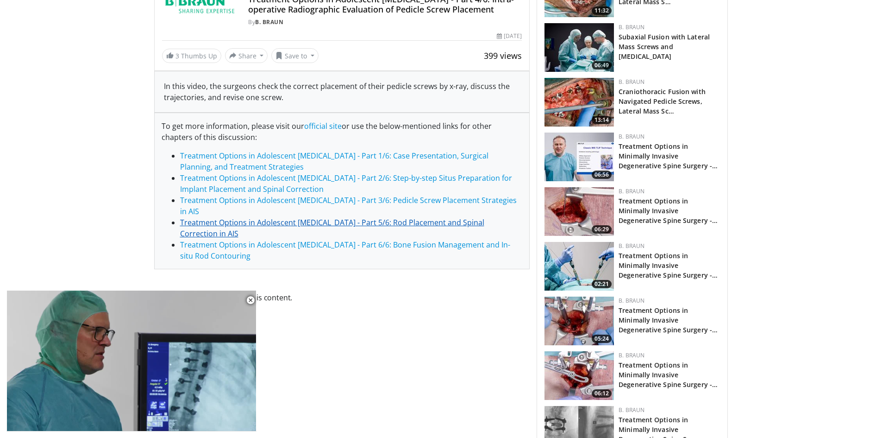
click at [381, 223] on link "Treatment Options in Adolescent [MEDICAL_DATA] - Part 5/6: Rod Placement and Sp…" at bounding box center [332, 227] width 304 height 21
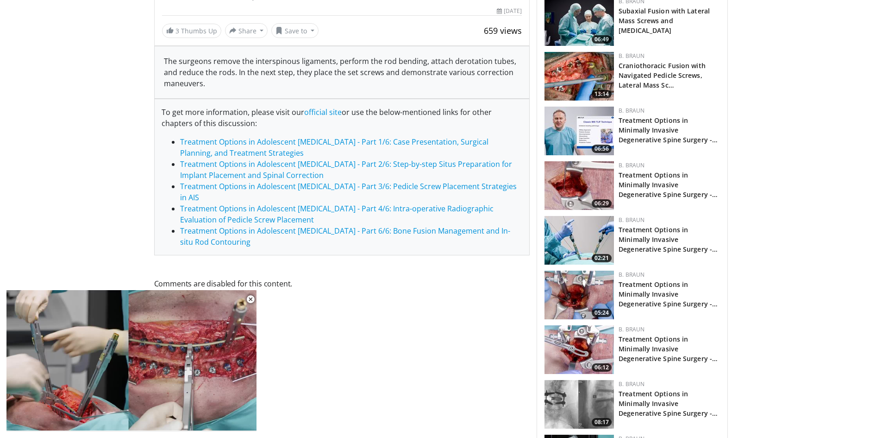
scroll to position [510, 0]
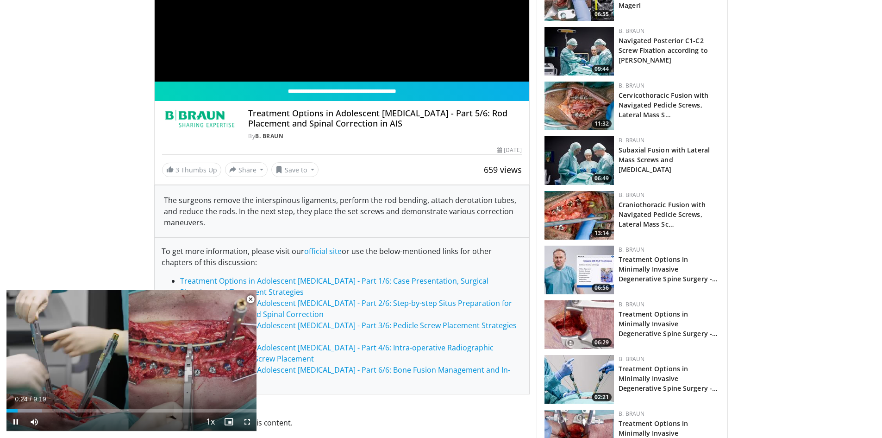
click at [251, 296] on span "Video Player" at bounding box center [250, 299] width 19 height 19
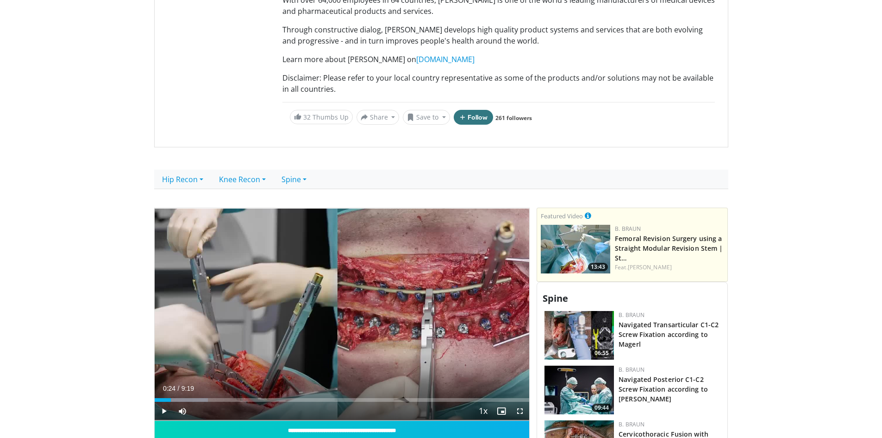
scroll to position [324, 0]
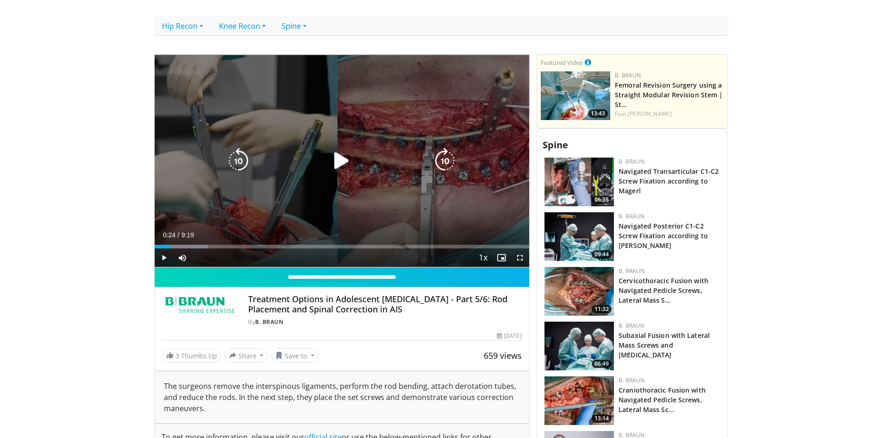
click at [342, 160] on icon "Video Player" at bounding box center [342, 161] width 26 height 26
click at [343, 161] on icon "Video Player" at bounding box center [342, 161] width 26 height 26
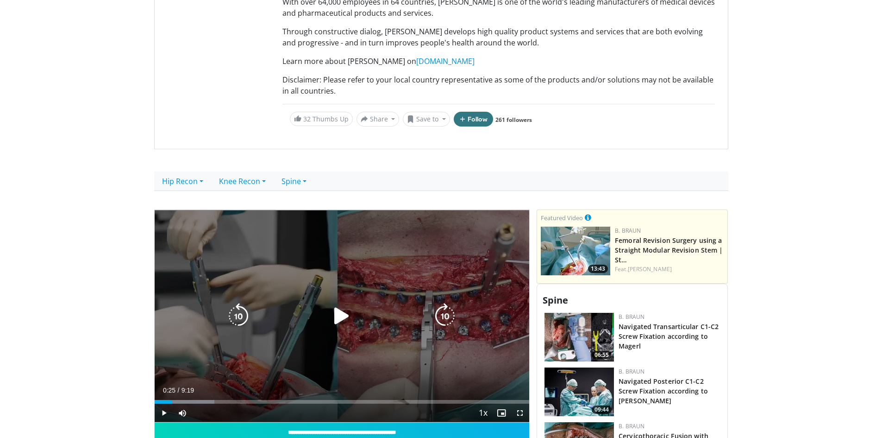
scroll to position [278, 0]
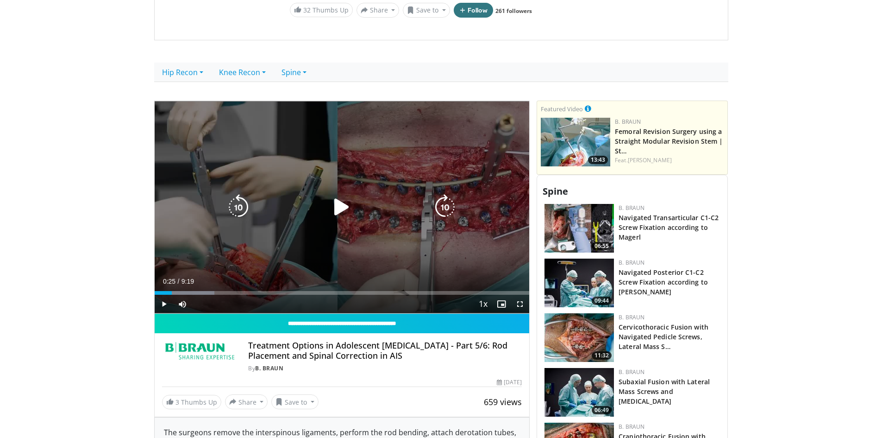
click at [339, 208] on icon "Video Player" at bounding box center [342, 207] width 26 height 26
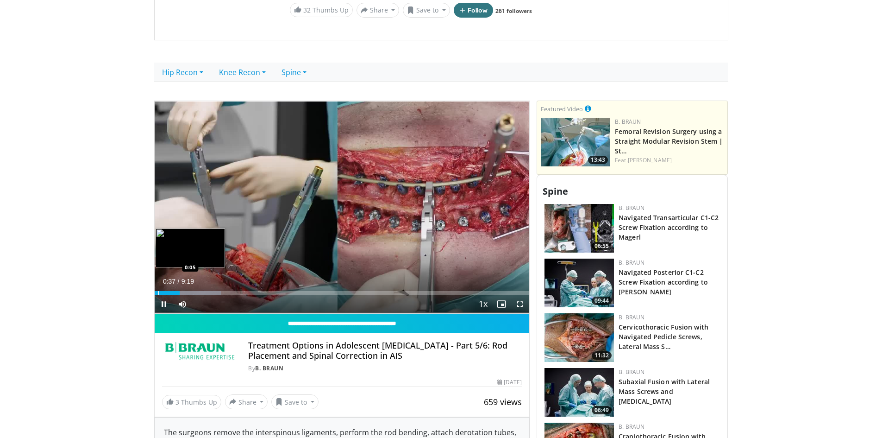
click at [158, 289] on div "Loaded : 17.72% 0:37 0:05" at bounding box center [342, 290] width 375 height 9
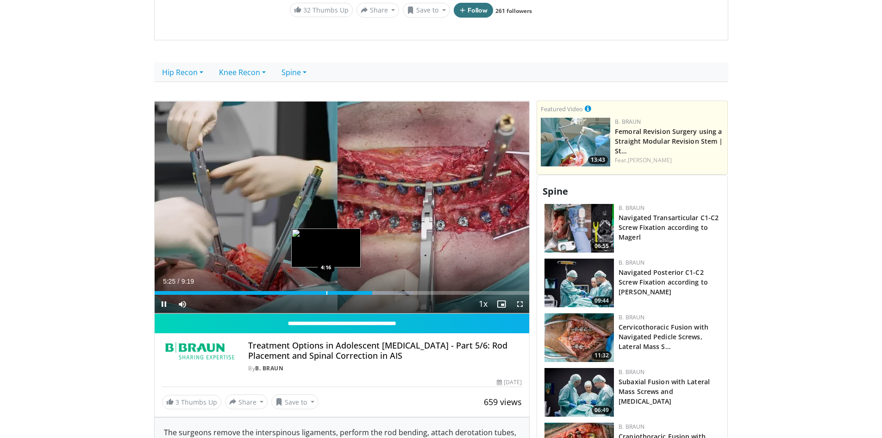
click at [327, 292] on div "Progress Bar" at bounding box center [327, 293] width 1 height 4
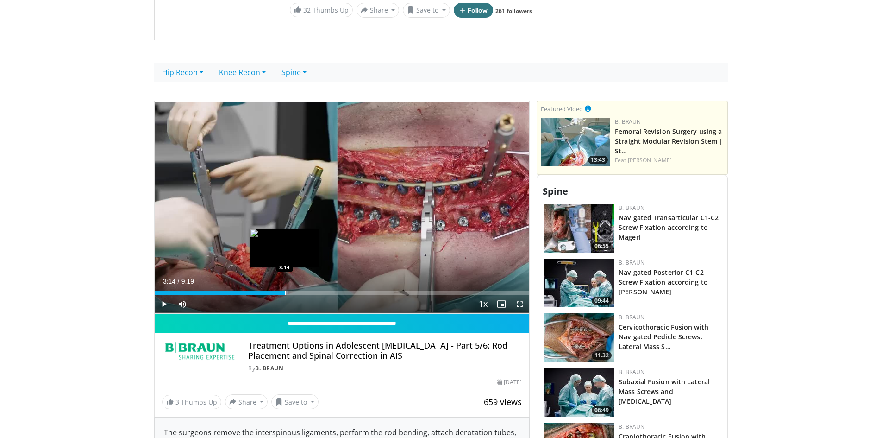
click at [285, 292] on div "Progress Bar" at bounding box center [285, 293] width 1 height 4
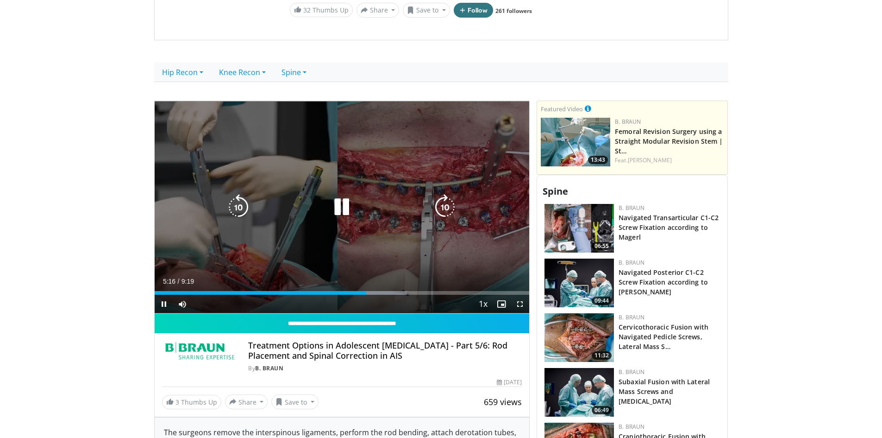
click at [343, 204] on icon "Video Player" at bounding box center [342, 207] width 26 height 26
click at [334, 207] on icon "Video Player" at bounding box center [342, 207] width 26 height 26
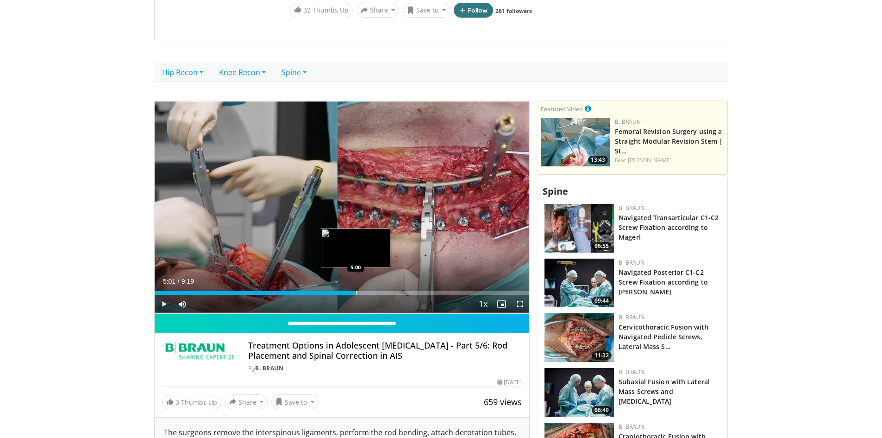
click at [356, 293] on div "Progress Bar" at bounding box center [356, 293] width 1 height 4
click at [521, 302] on span "Video Player" at bounding box center [520, 304] width 19 height 19
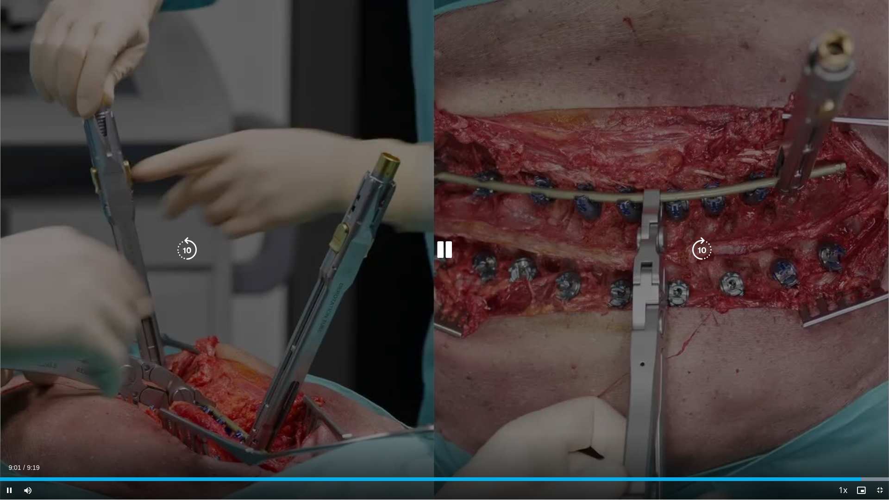
click at [450, 244] on icon "Video Player" at bounding box center [445, 250] width 26 height 26
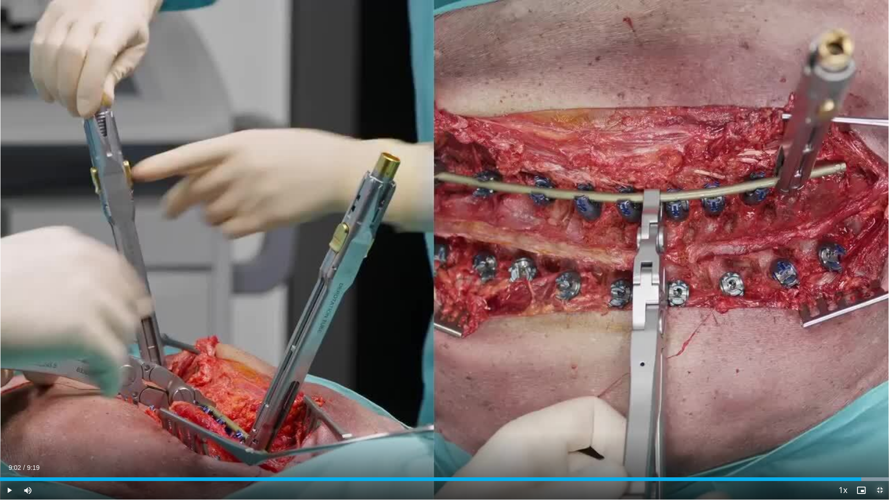
click at [878, 437] on span "Video Player" at bounding box center [880, 490] width 19 height 19
